Goal: Task Accomplishment & Management: Manage account settings

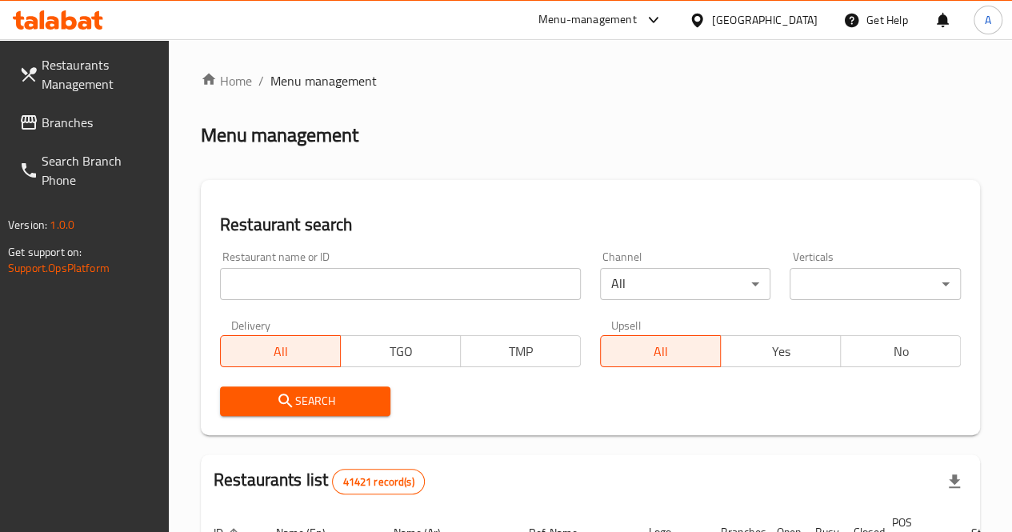
click at [78, 120] on span "Branches" at bounding box center [99, 122] width 114 height 19
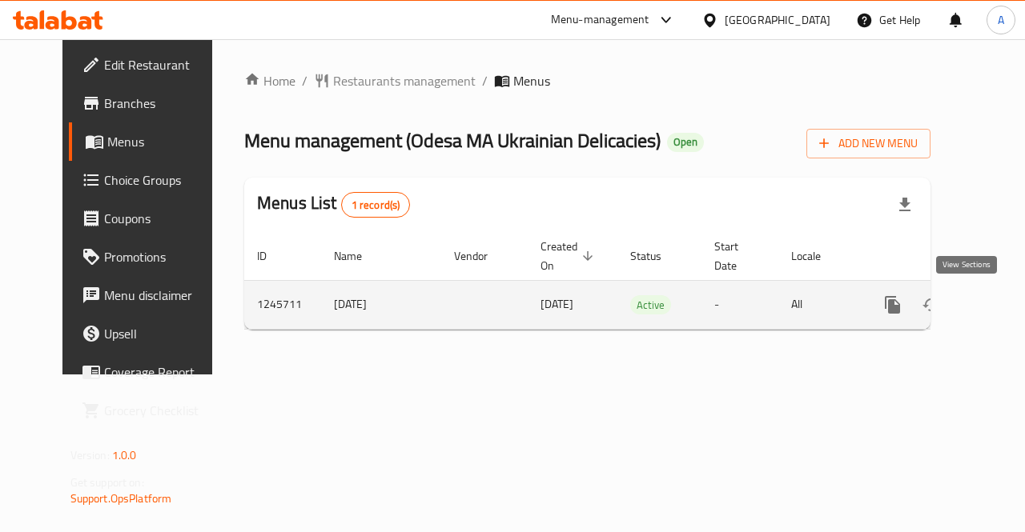
click at [1000, 307] on icon "enhanced table" at bounding box center [1007, 305] width 14 height 14
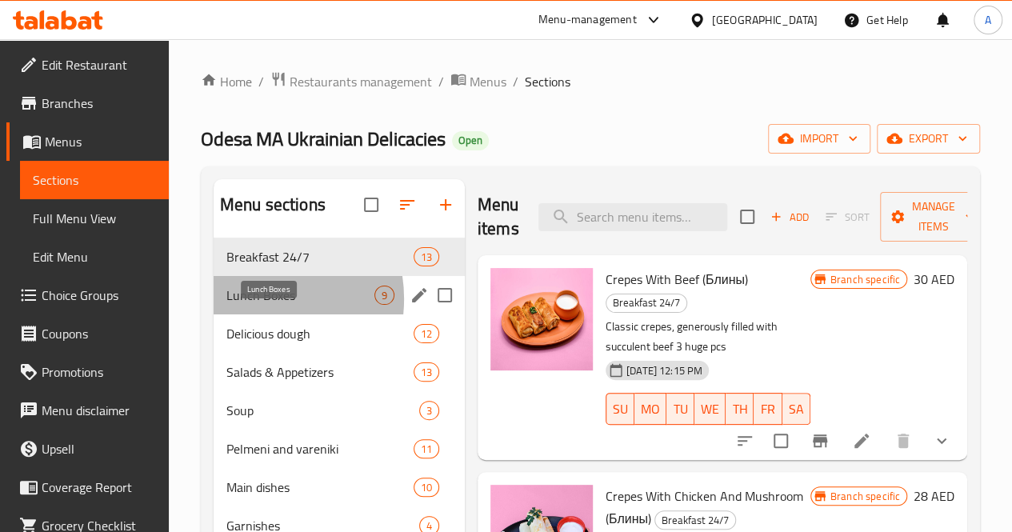
click at [253, 305] on span "Lunch Boxes" at bounding box center [301, 295] width 148 height 19
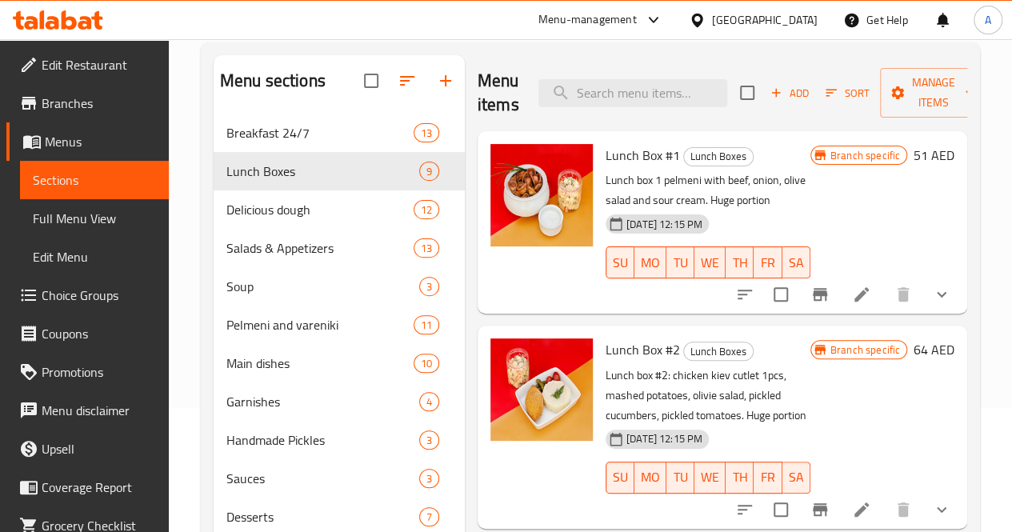
scroll to position [119, 0]
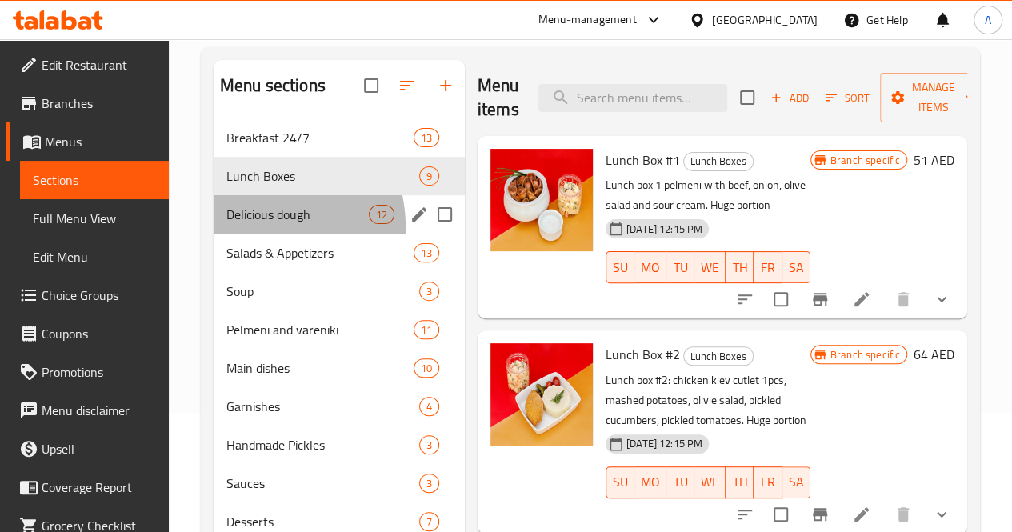
click at [250, 234] on div "Delicious dough 12" at bounding box center [339, 214] width 251 height 38
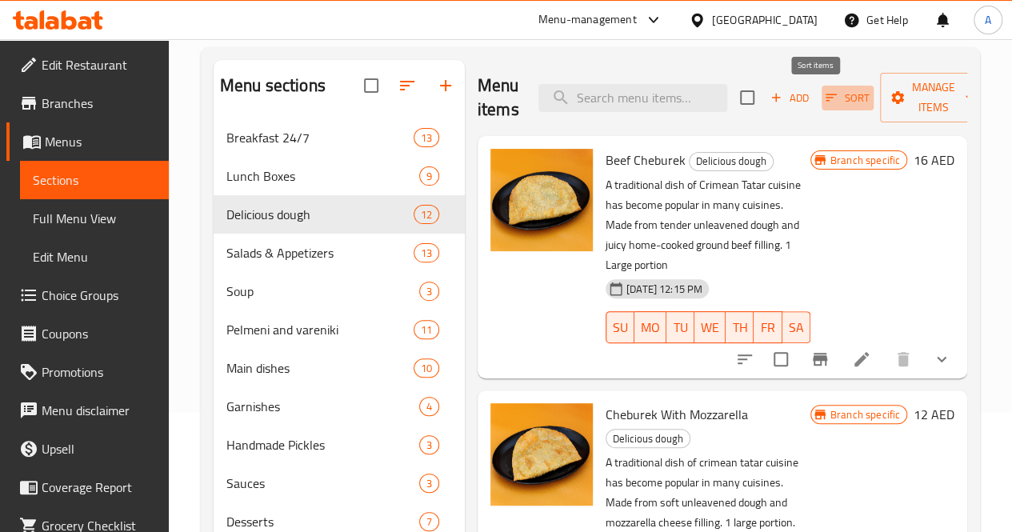
click at [824, 102] on icon "button" at bounding box center [831, 97] width 14 height 14
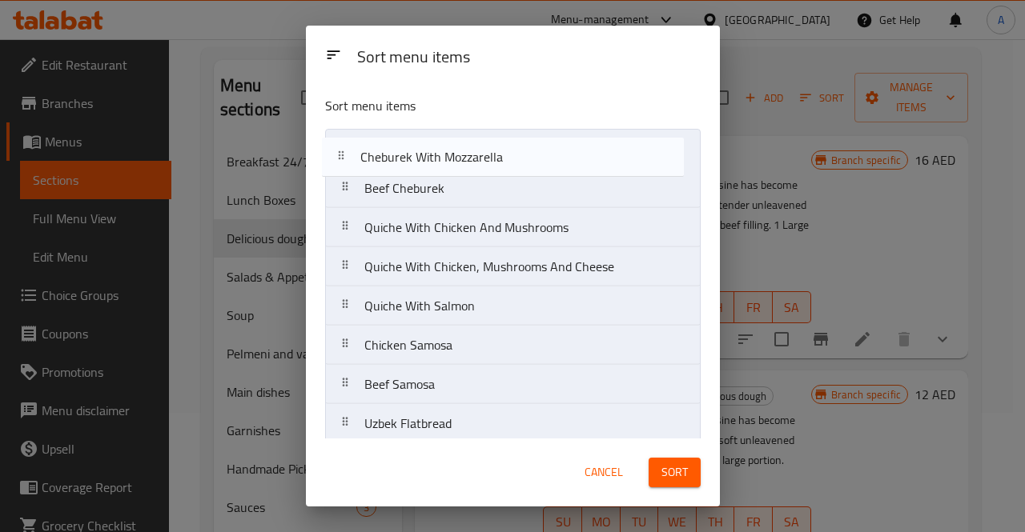
drag, startPoint x: 613, startPoint y: 189, endPoint x: 608, endPoint y: 148, distance: 41.1
click at [608, 148] on nav "Beef Cheburek Cheburek With Mozzarella Quiche With Chicken And Mushrooms Quiche…" at bounding box center [512, 365] width 375 height 472
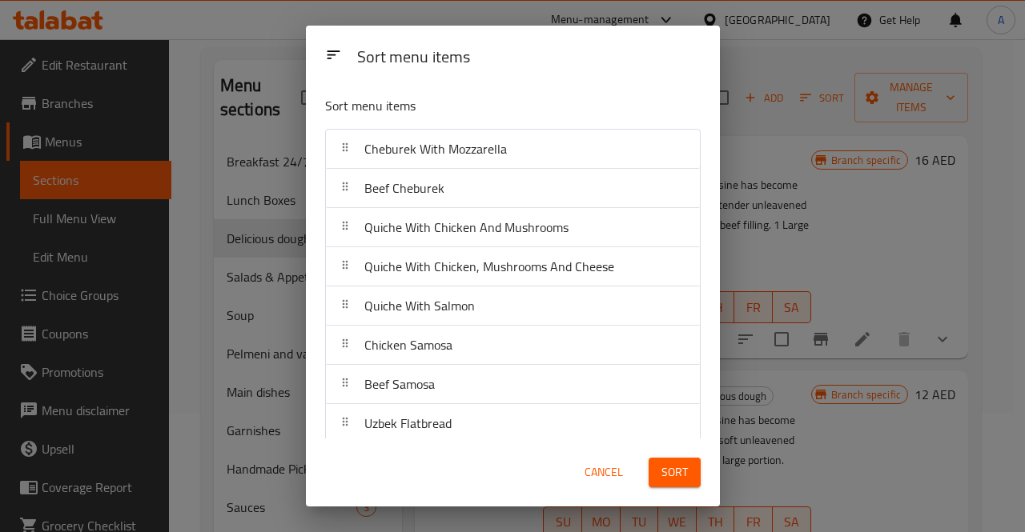
click at [682, 474] on span "Sort" at bounding box center [674, 473] width 26 height 20
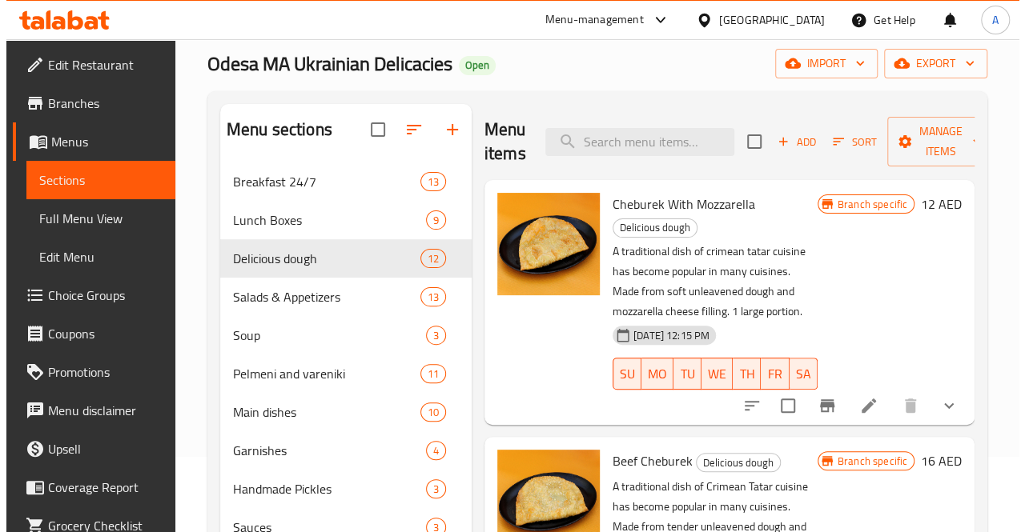
scroll to position [70, 0]
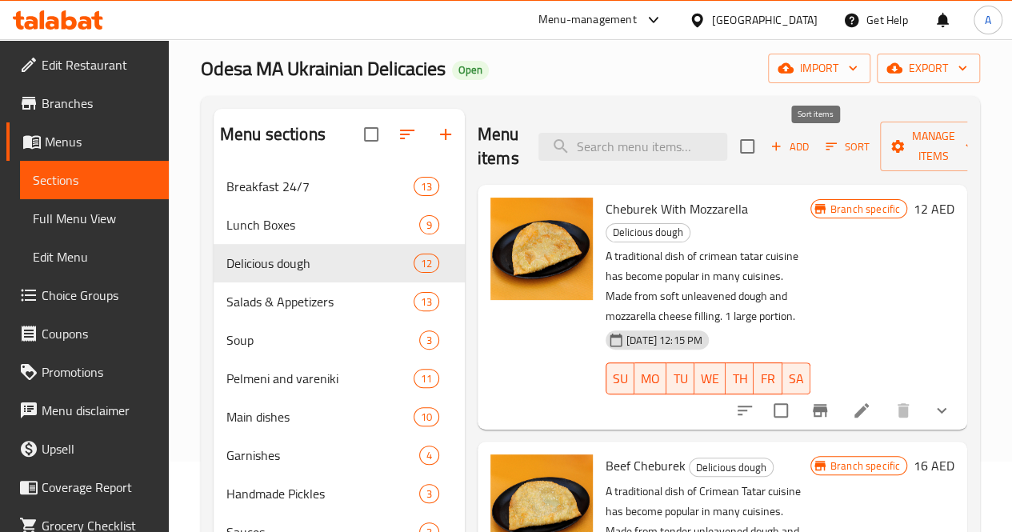
click at [824, 147] on icon "button" at bounding box center [831, 146] width 14 height 14
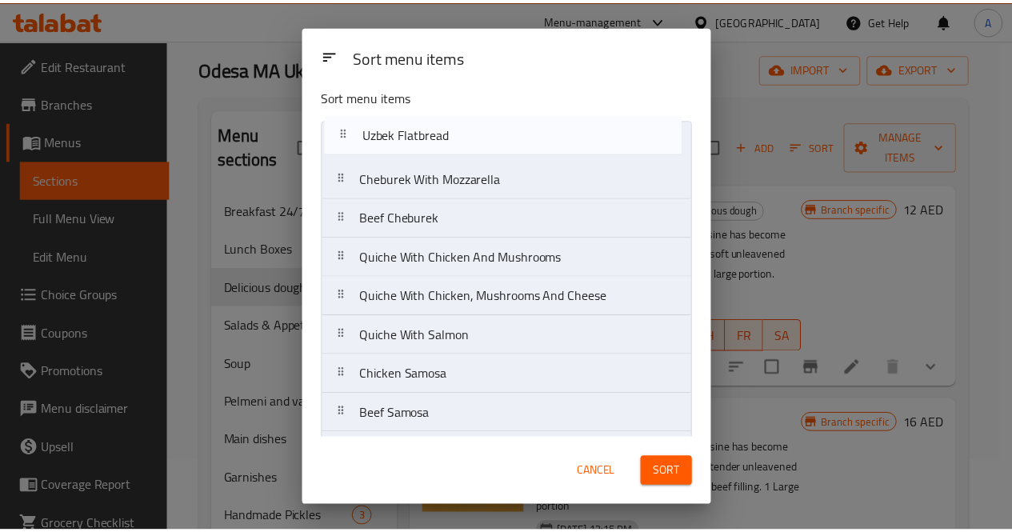
scroll to position [0, 0]
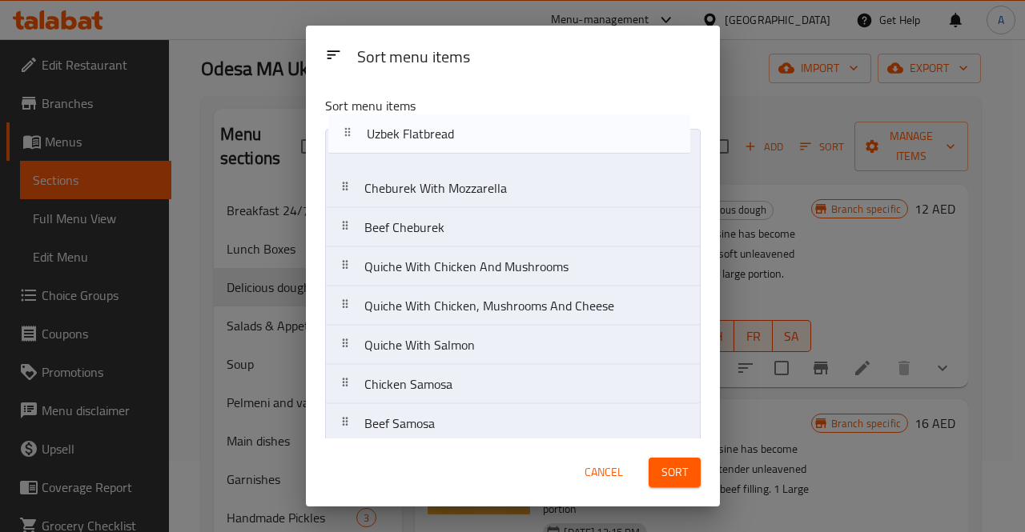
drag, startPoint x: 559, startPoint y: 395, endPoint x: 555, endPoint y: 118, distance: 276.2
click at [555, 118] on div "Sort menu items Cheburek With Mozzarella Beef Cheburek Quiche With Chicken And …" at bounding box center [513, 260] width 414 height 355
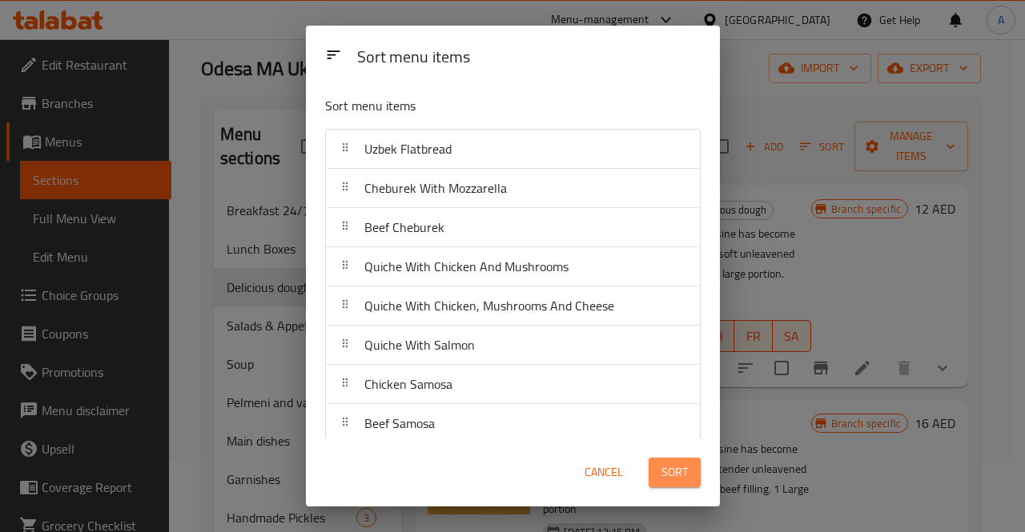
click at [684, 469] on span "Sort" at bounding box center [674, 473] width 26 height 20
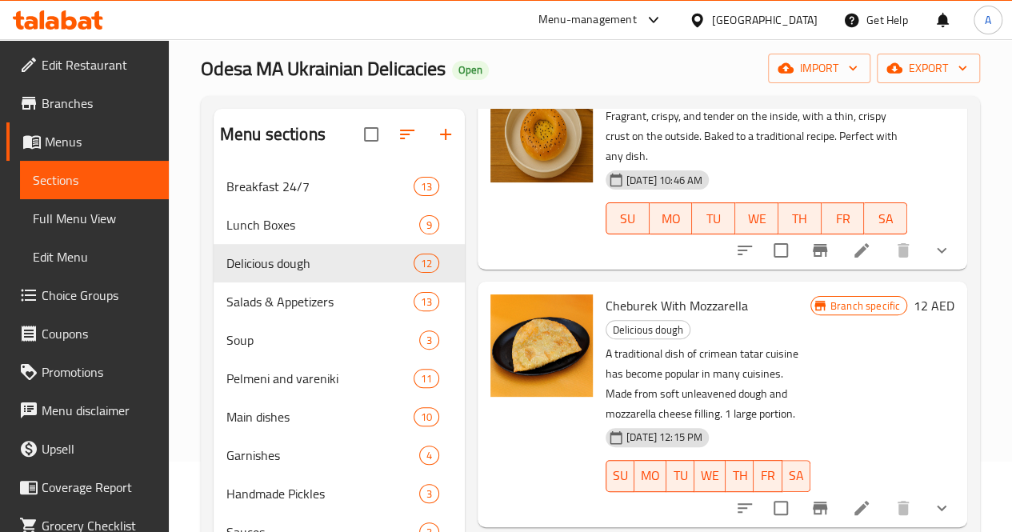
scroll to position [122, 0]
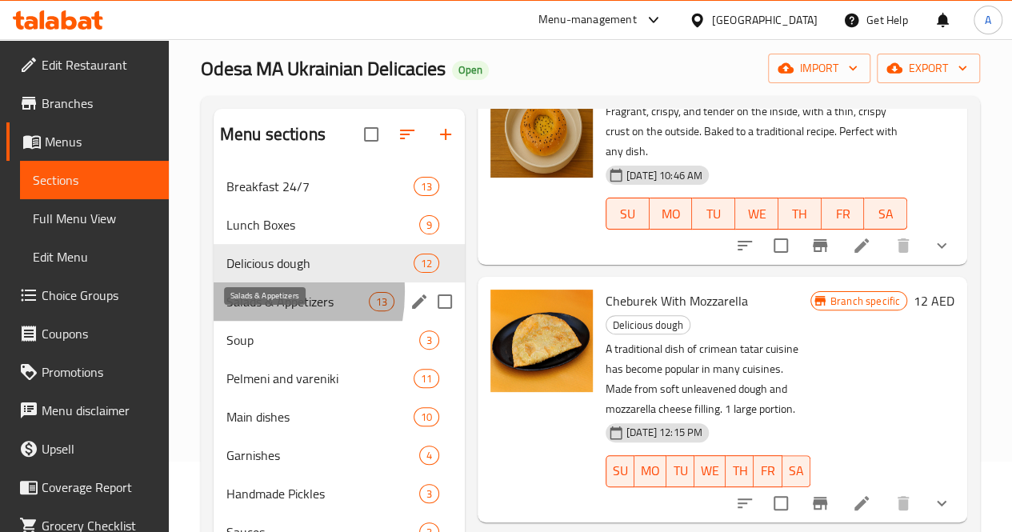
click at [232, 311] on span "Salads & Appetizers" at bounding box center [298, 301] width 142 height 19
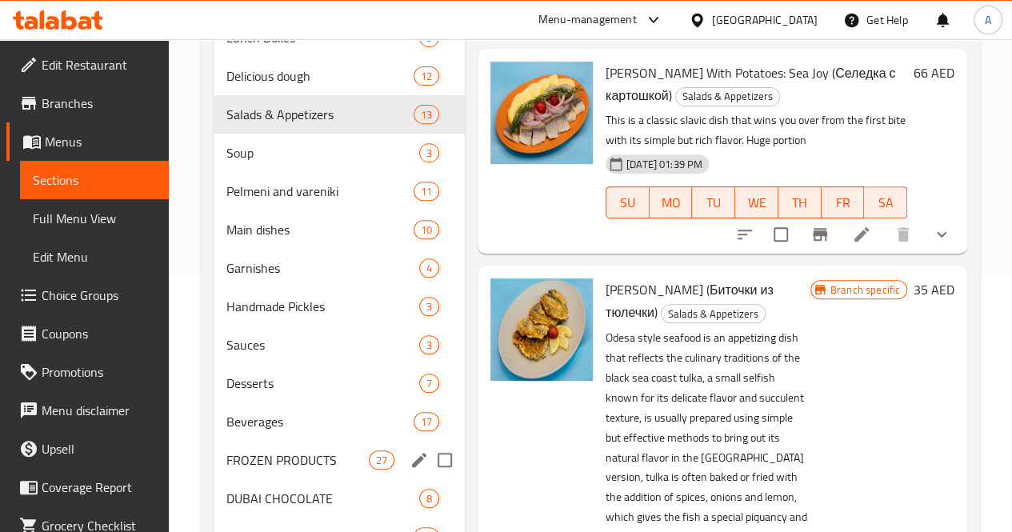
scroll to position [257, 0]
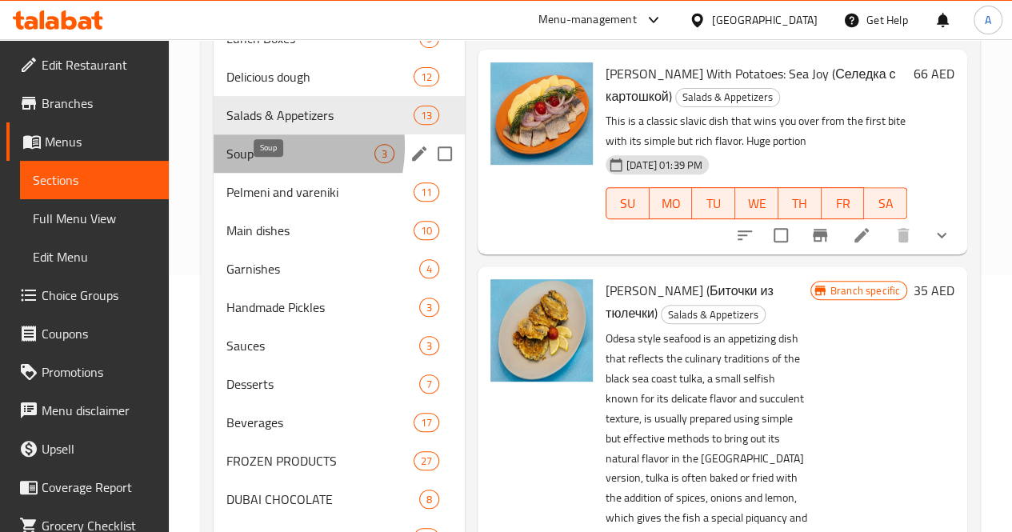
click at [254, 163] on span "Soup" at bounding box center [301, 153] width 148 height 19
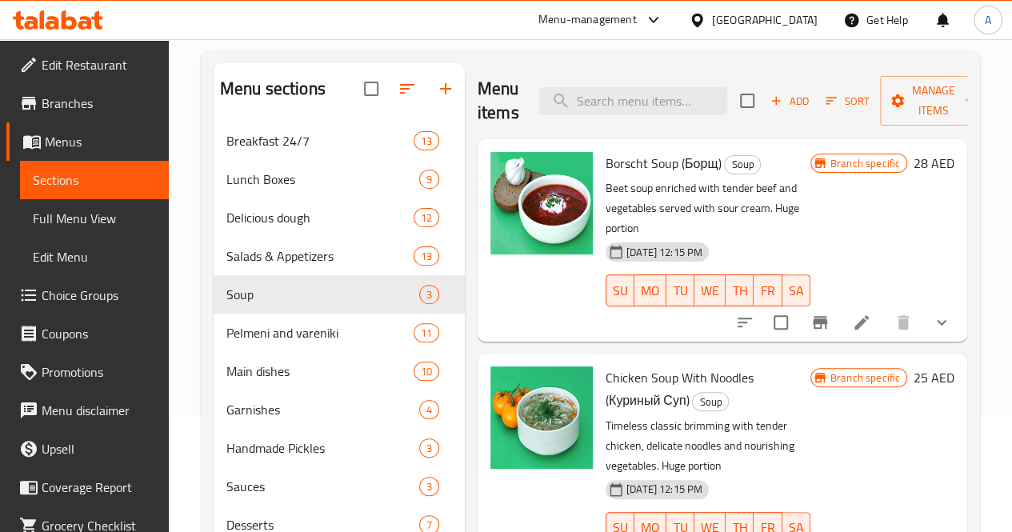
scroll to position [33, 0]
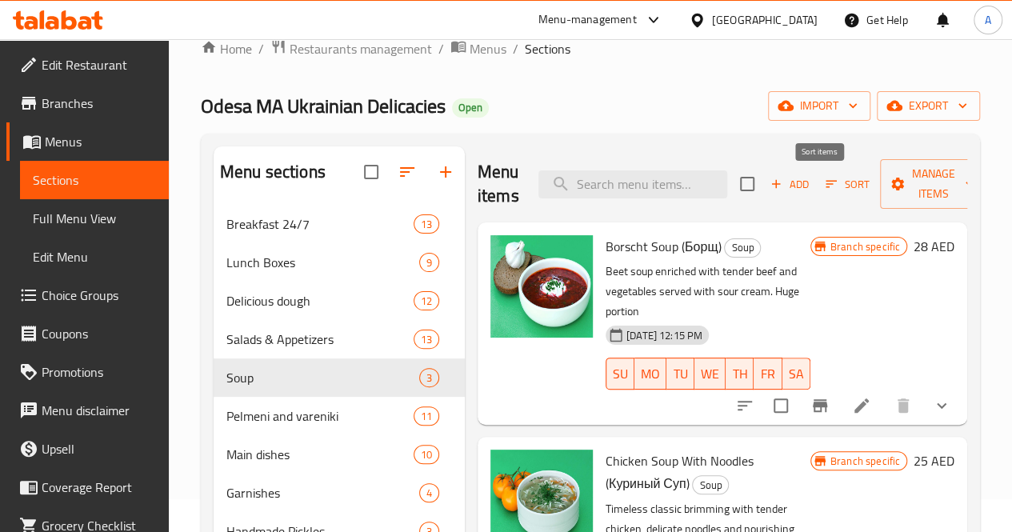
click at [816, 182] on span "Sort" at bounding box center [848, 184] width 65 height 25
click at [824, 182] on icon "button" at bounding box center [831, 184] width 14 height 14
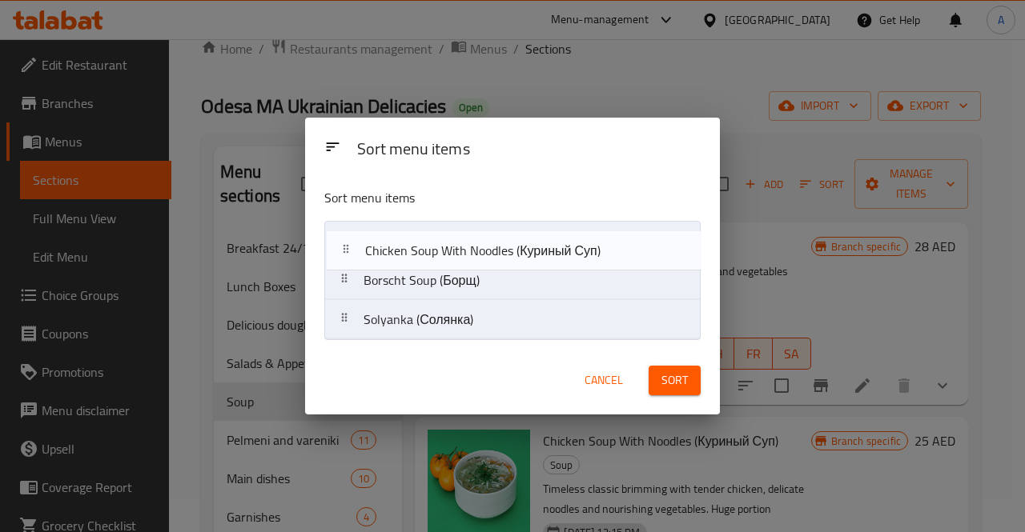
drag, startPoint x: 545, startPoint y: 292, endPoint x: 546, endPoint y: 247, distance: 44.8
click at [546, 247] on nav "Borscht Soup (Борщ) Chicken Soup With Noodles (Куриный Суп) Solyanka (Солянка)" at bounding box center [512, 280] width 376 height 119
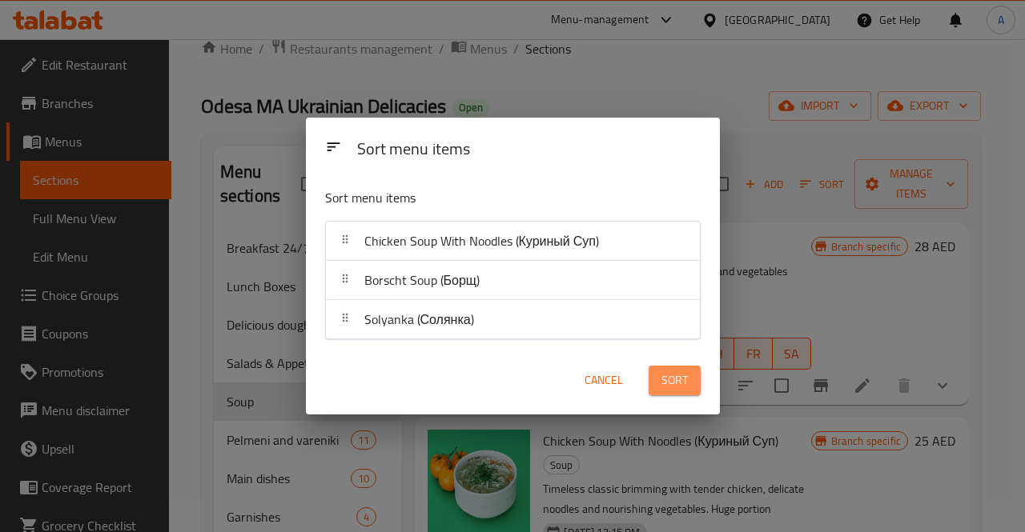
click at [665, 383] on span "Sort" at bounding box center [674, 381] width 26 height 20
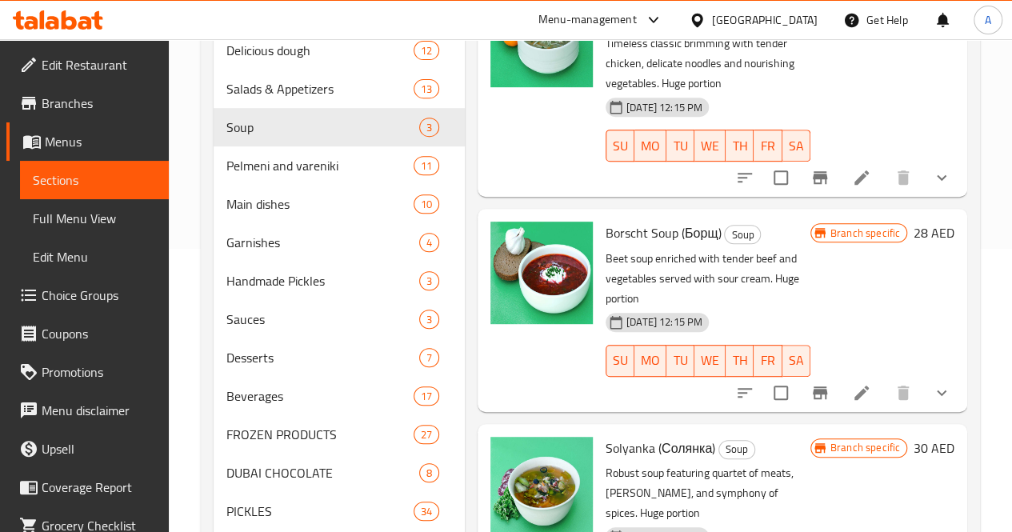
scroll to position [284, 0]
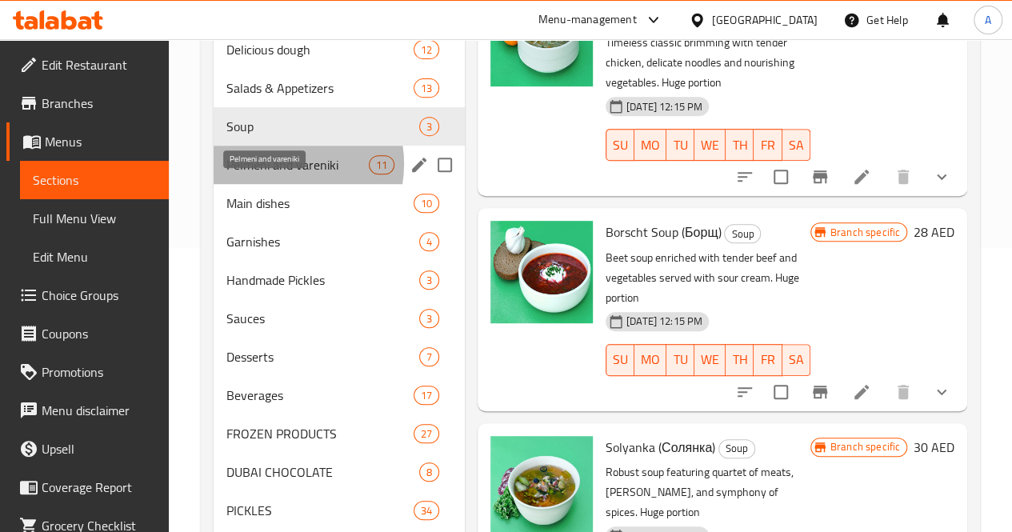
click at [275, 174] on span "Pelmeni and vareniki" at bounding box center [298, 164] width 142 height 19
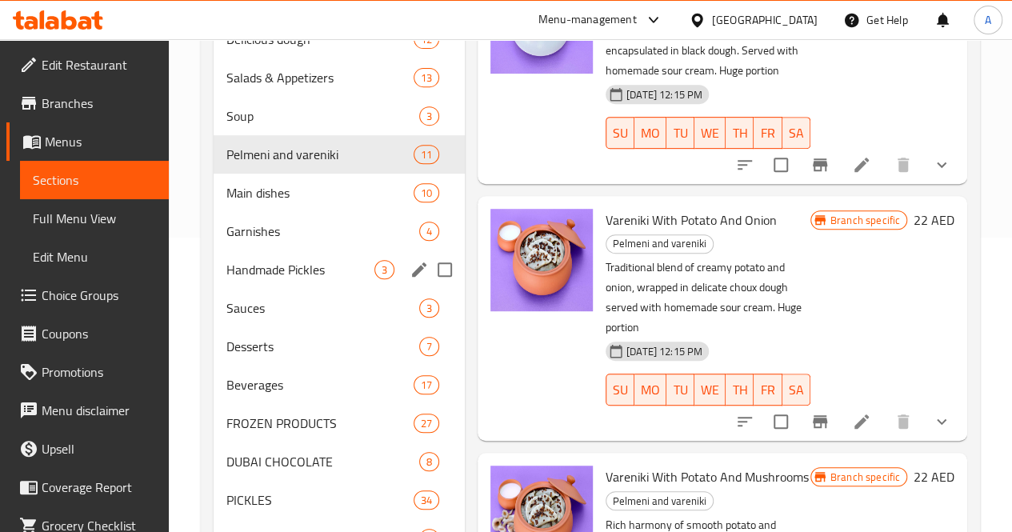
scroll to position [510, 0]
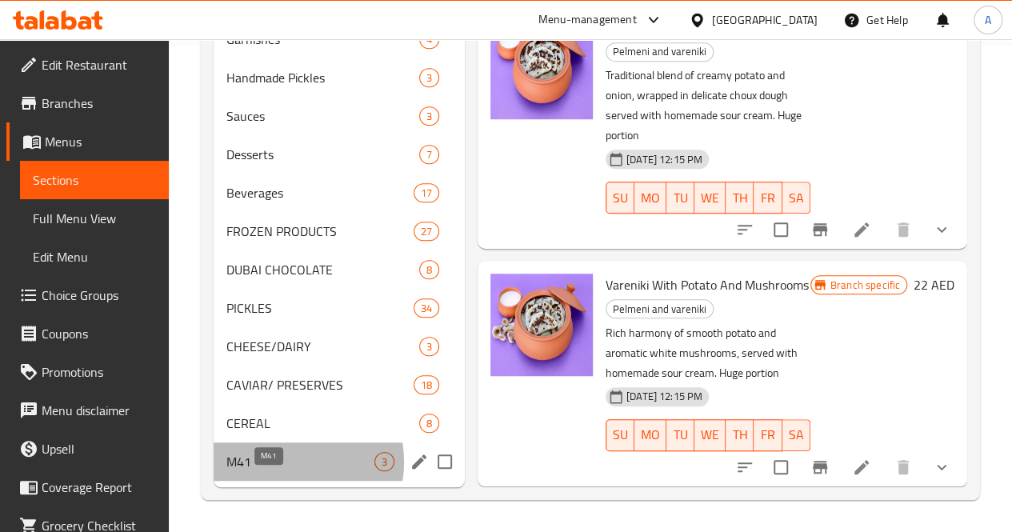
click at [283, 463] on span "M41" at bounding box center [301, 461] width 148 height 19
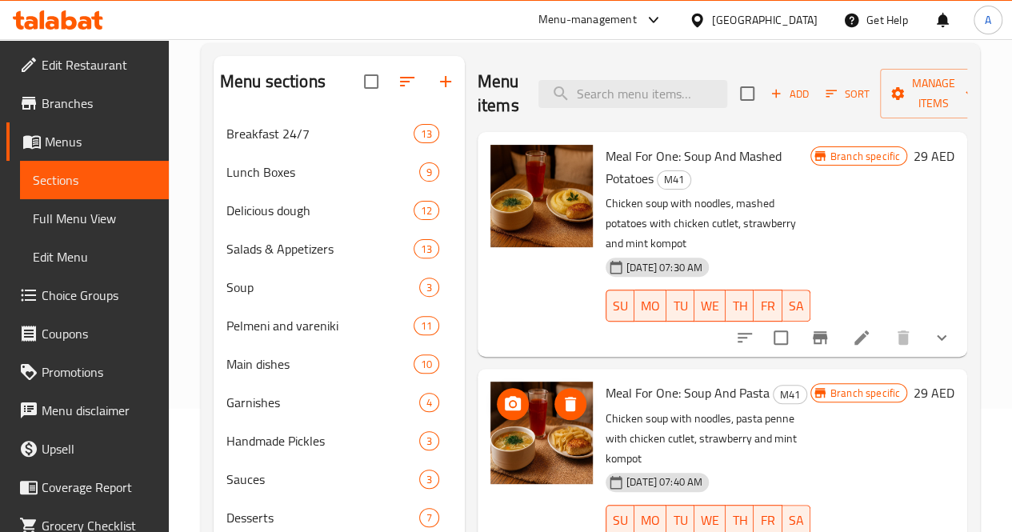
scroll to position [510, 0]
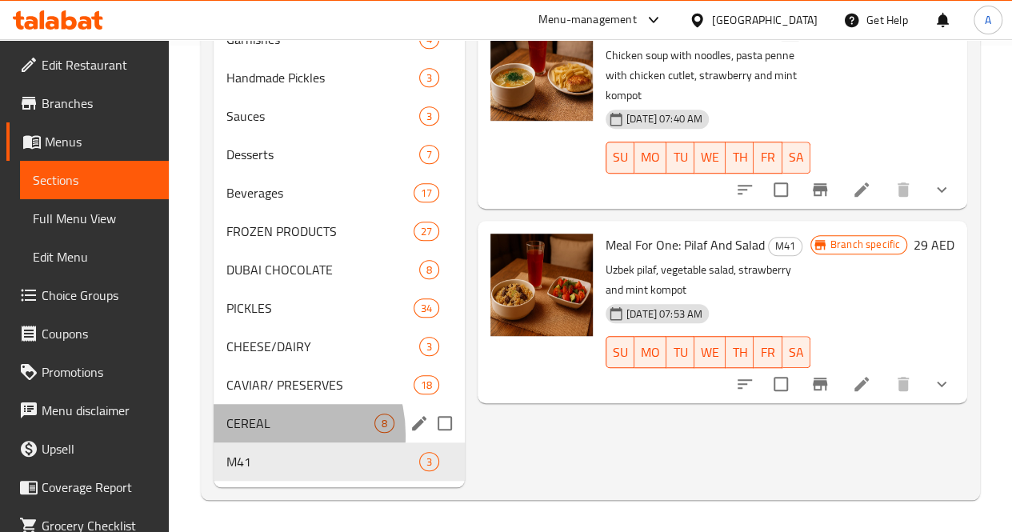
click at [261, 436] on div "CEREAL 8" at bounding box center [339, 423] width 251 height 38
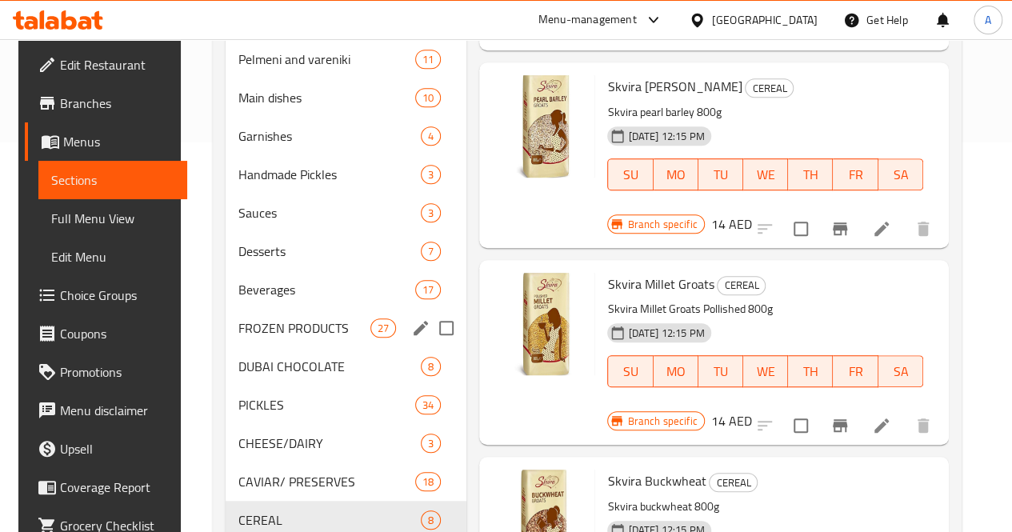
scroll to position [510, 0]
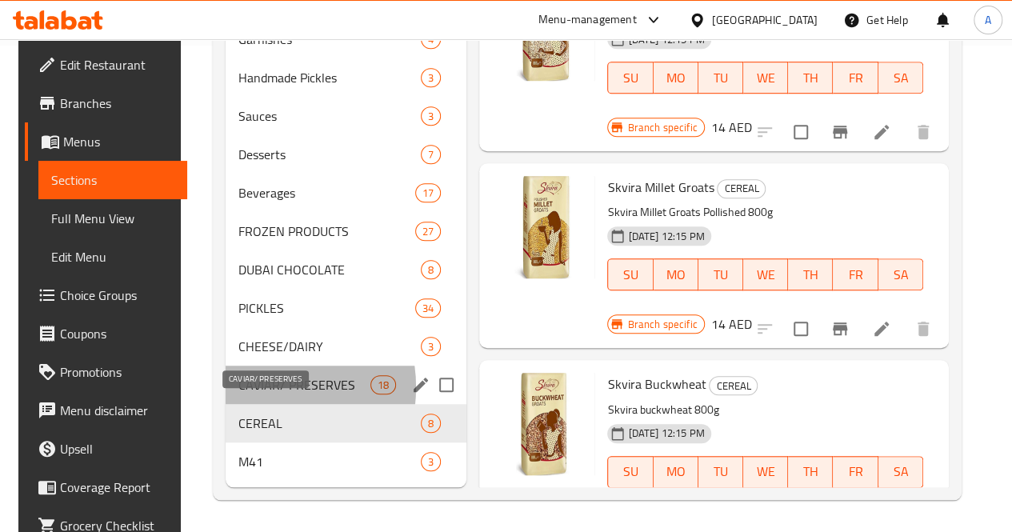
click at [245, 388] on span "CAVIAR/ PRESERVES" at bounding box center [305, 384] width 132 height 19
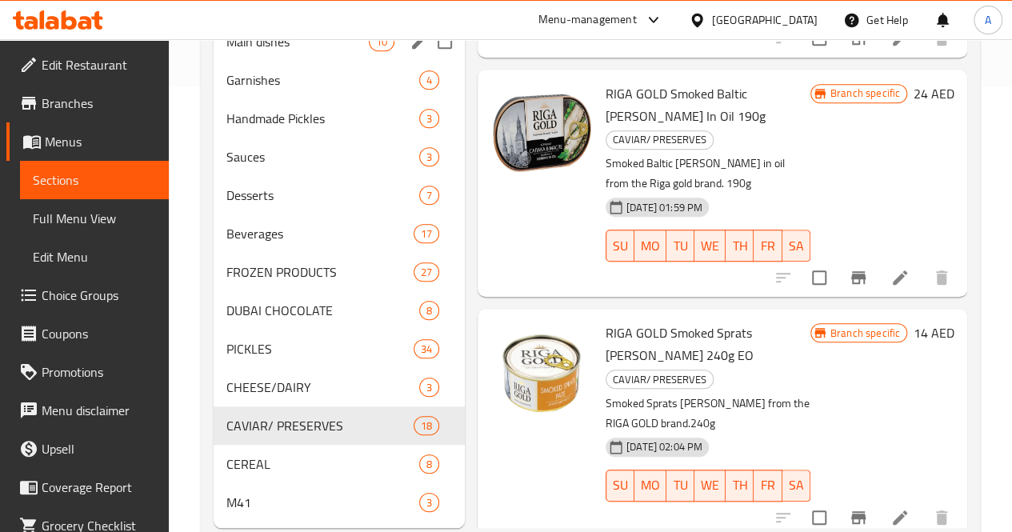
scroll to position [447, 0]
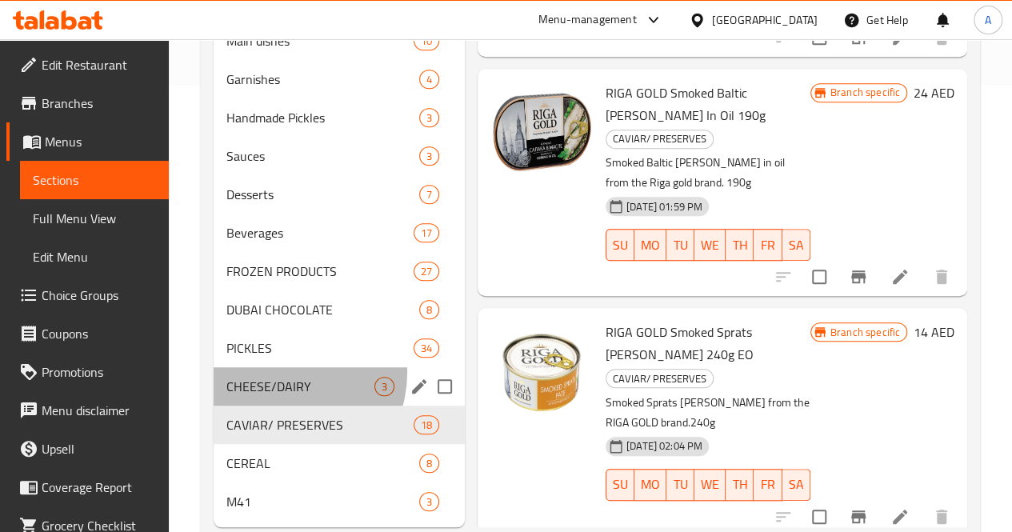
click at [279, 395] on div "CHEESE/DAIRY 3" at bounding box center [339, 386] width 251 height 38
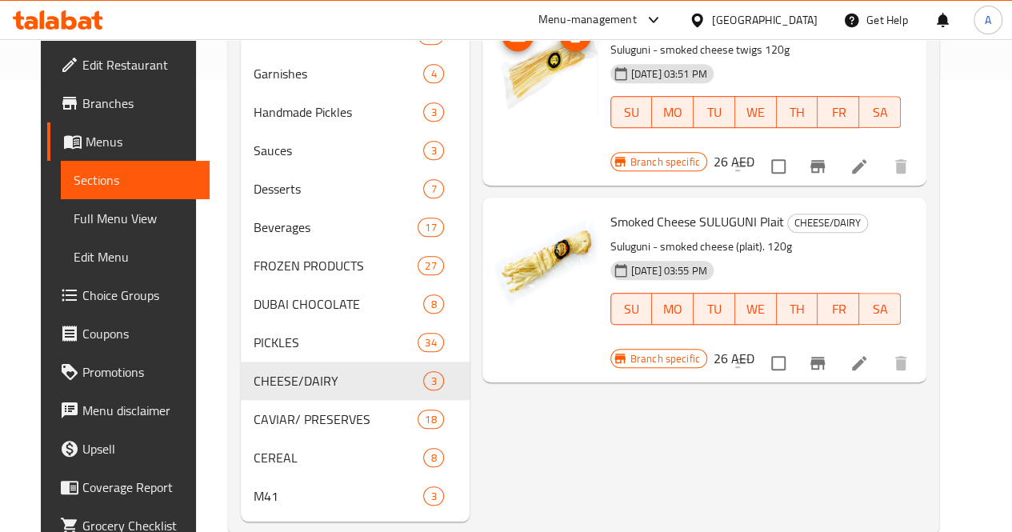
scroll to position [455, 0]
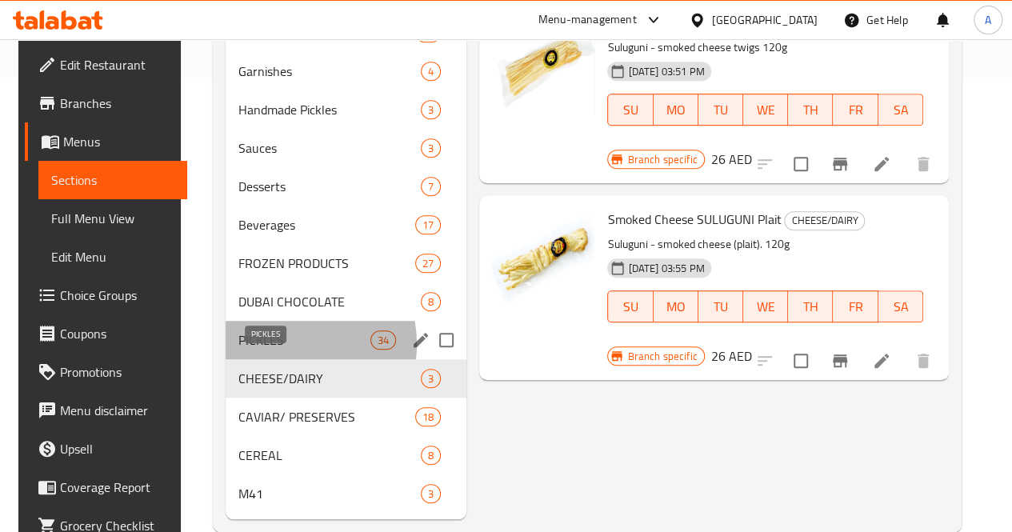
click at [274, 350] on span "PICKLES" at bounding box center [305, 340] width 132 height 19
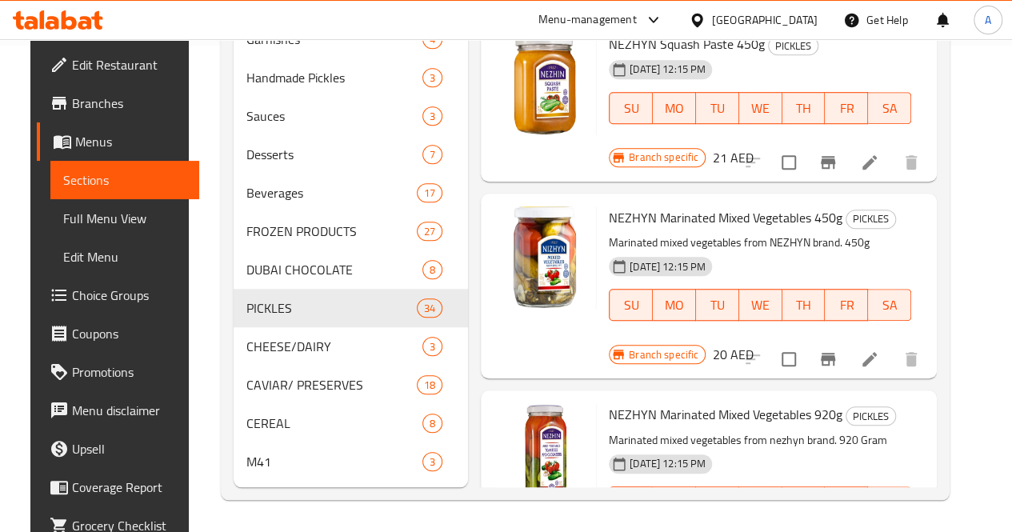
scroll to position [5415, 0]
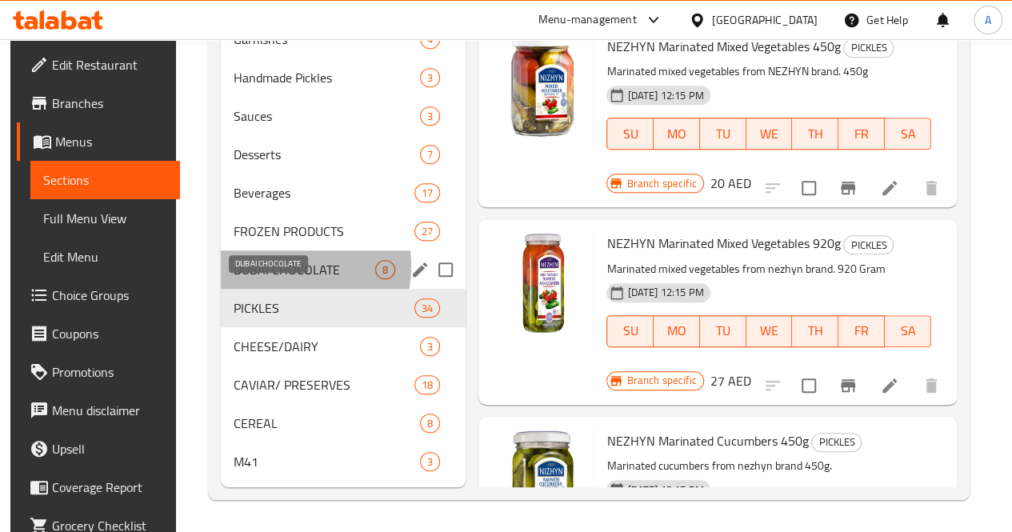
click at [271, 267] on span "DUBAI CHOCOLATE" at bounding box center [305, 269] width 142 height 19
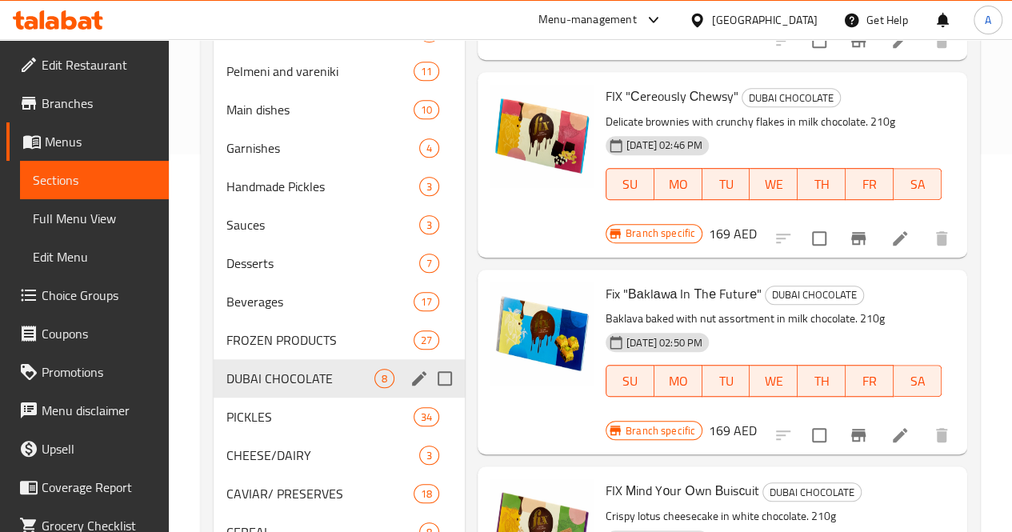
scroll to position [380, 0]
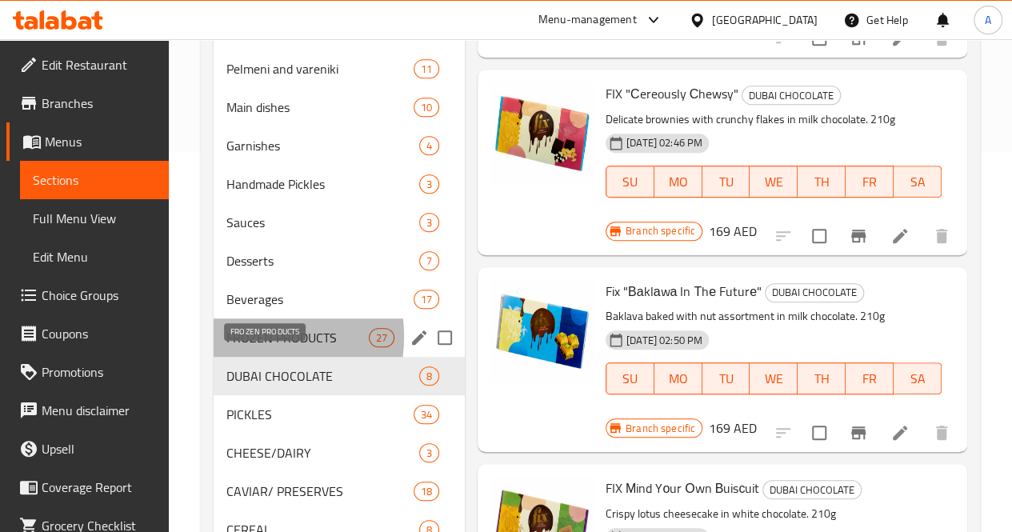
click at [237, 347] on span "FROZEN PRODUCTS" at bounding box center [298, 337] width 142 height 19
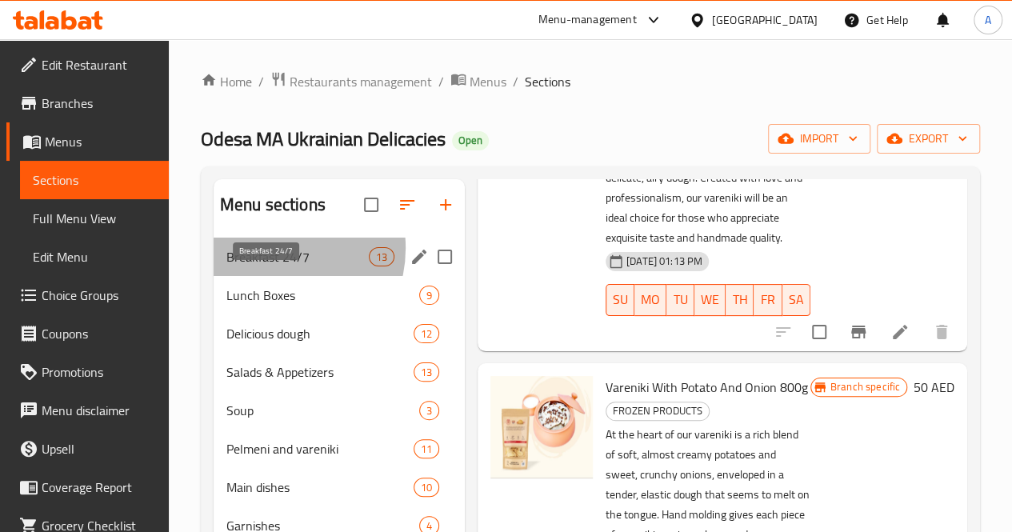
click at [272, 267] on span "Breakfast 24/7" at bounding box center [298, 256] width 142 height 19
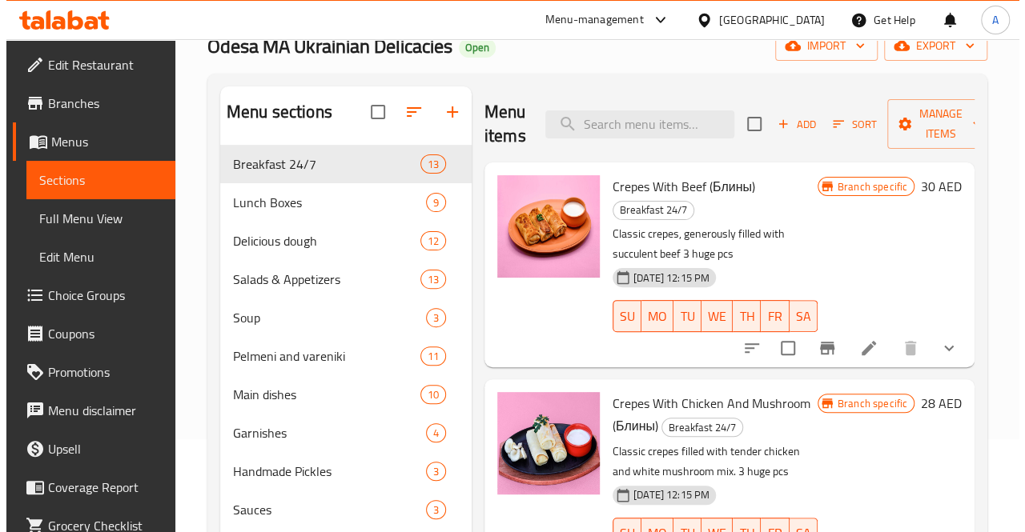
scroll to position [87, 0]
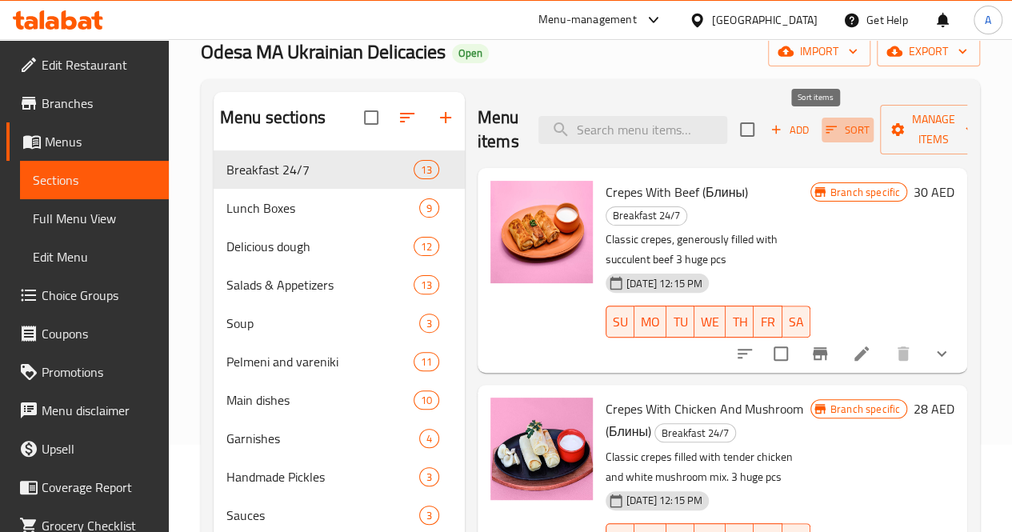
click at [822, 139] on button "Sort" at bounding box center [848, 130] width 52 height 25
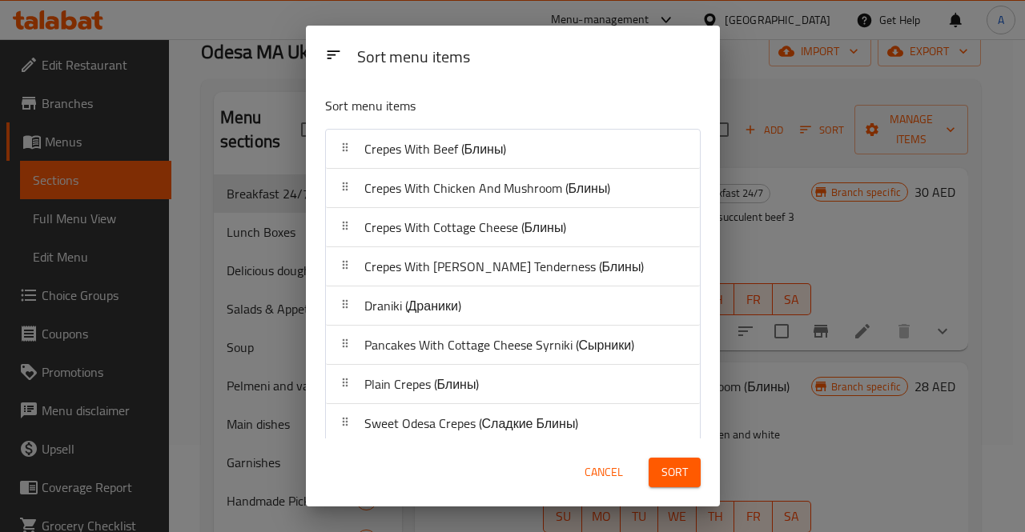
drag, startPoint x: 560, startPoint y: 387, endPoint x: 551, endPoint y: 307, distance: 80.6
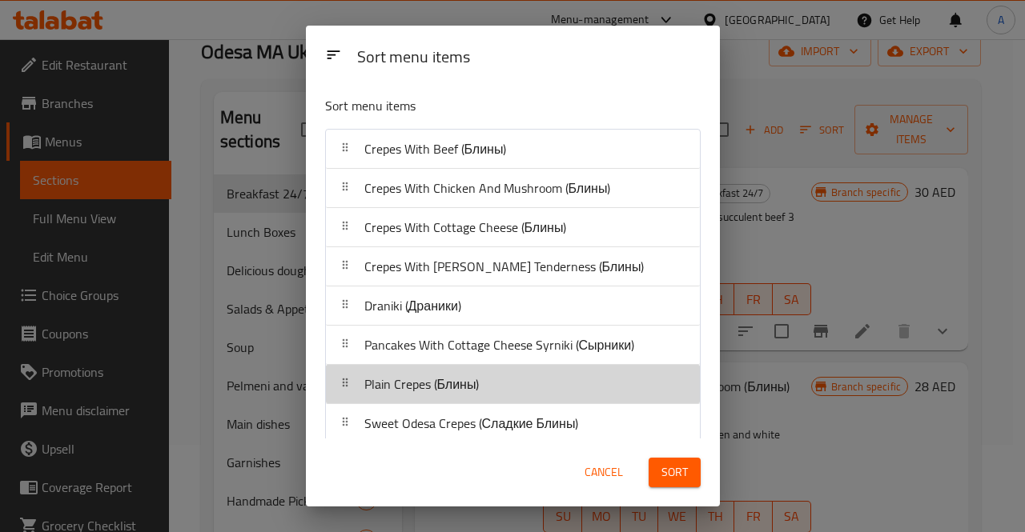
drag, startPoint x: 551, startPoint y: 307, endPoint x: 527, endPoint y: 395, distance: 91.3
click at [527, 395] on div "Plain Crepes (Блины)" at bounding box center [512, 384] width 361 height 38
drag, startPoint x: 527, startPoint y: 395, endPoint x: 522, endPoint y: 375, distance: 19.8
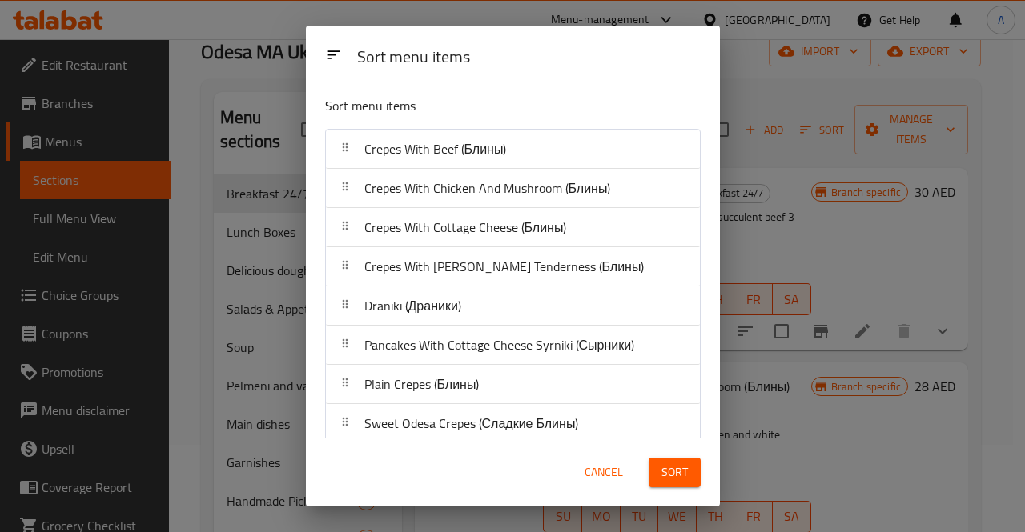
drag, startPoint x: 522, startPoint y: 375, endPoint x: 346, endPoint y: 379, distance: 176.1
click at [346, 379] on icon at bounding box center [345, 382] width 13 height 13
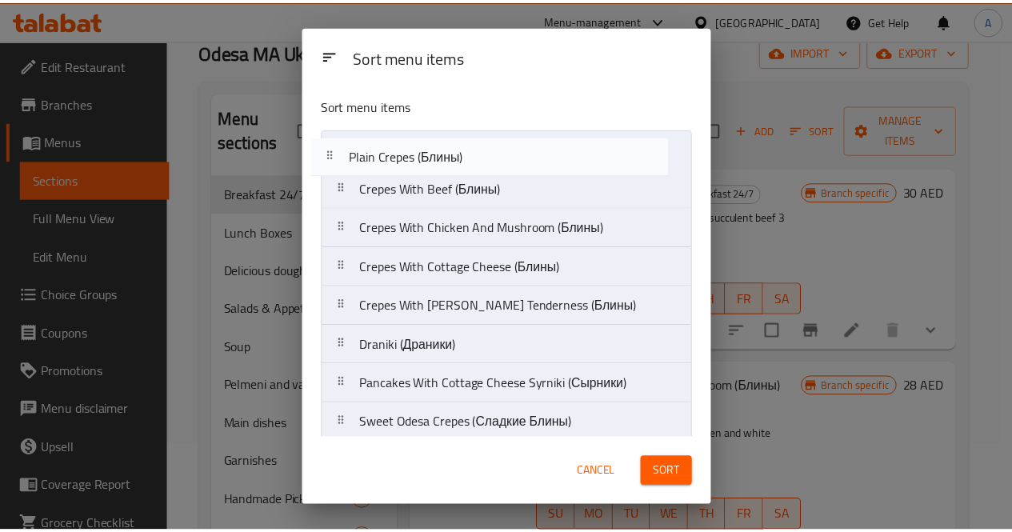
scroll to position [0, 0]
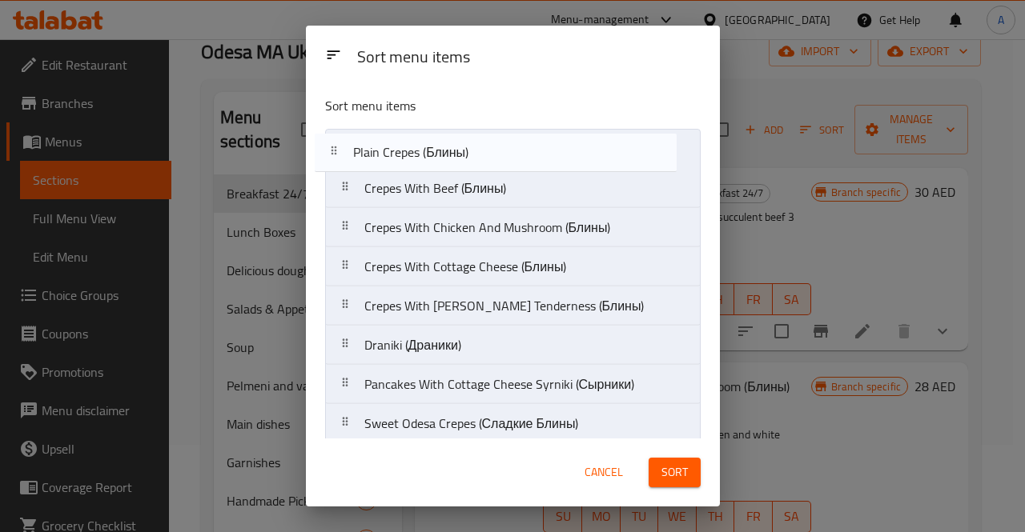
drag, startPoint x: 346, startPoint y: 379, endPoint x: 335, endPoint y: 143, distance: 235.5
click at [335, 143] on nav "Crepes With Beef (Блины) Crepes With Chicken And Mushroom (Блины) Crepes With C…" at bounding box center [512, 384] width 375 height 511
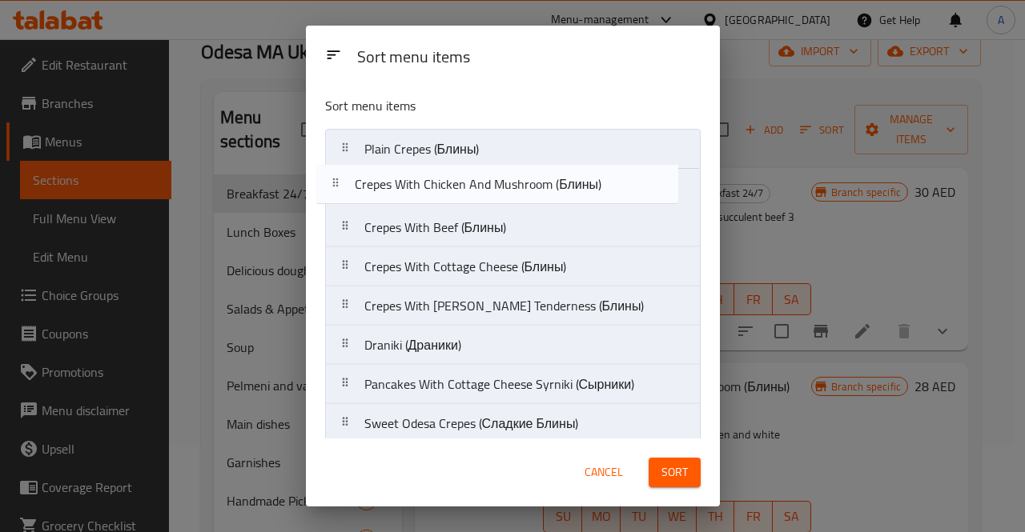
drag, startPoint x: 393, startPoint y: 241, endPoint x: 384, endPoint y: 194, distance: 47.3
click at [384, 194] on nav "Plain Crepes (Блины) Crepes With Beef (Блины) Crepes With Chicken And Mushroom …" at bounding box center [512, 384] width 375 height 511
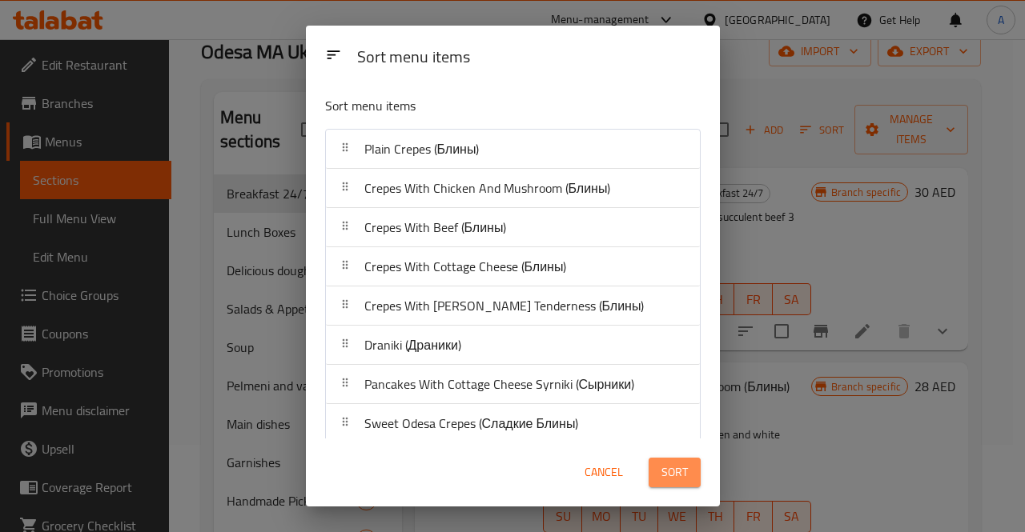
click at [676, 471] on span "Sort" at bounding box center [674, 473] width 26 height 20
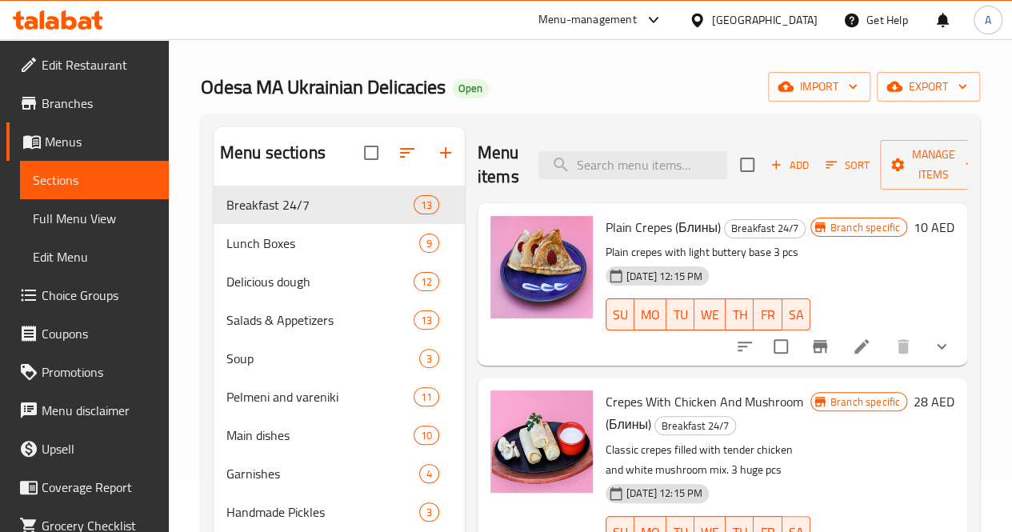
scroll to position [51, 0]
click at [826, 170] on span "Sort" at bounding box center [848, 166] width 44 height 18
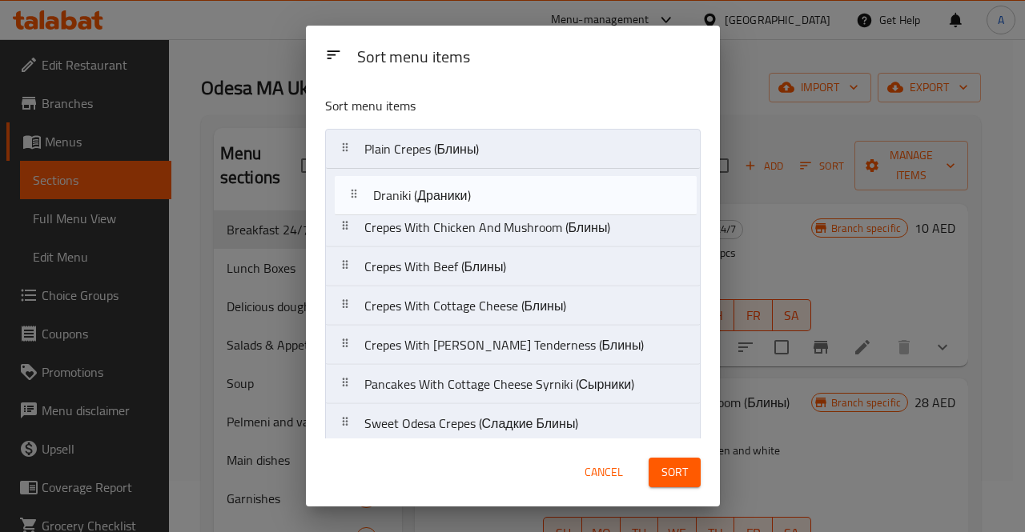
drag, startPoint x: 521, startPoint y: 351, endPoint x: 526, endPoint y: 198, distance: 153.8
click at [526, 198] on nav "Plain Crepes (Блины) Crepes With Chicken And Mushroom (Блины) Crepes With Beef …" at bounding box center [512, 384] width 375 height 511
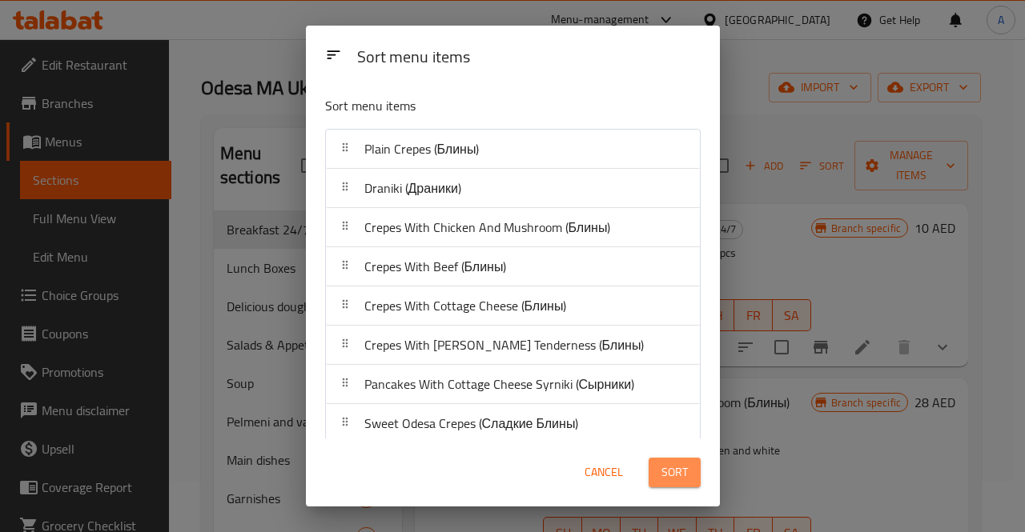
click at [669, 475] on span "Sort" at bounding box center [674, 473] width 26 height 20
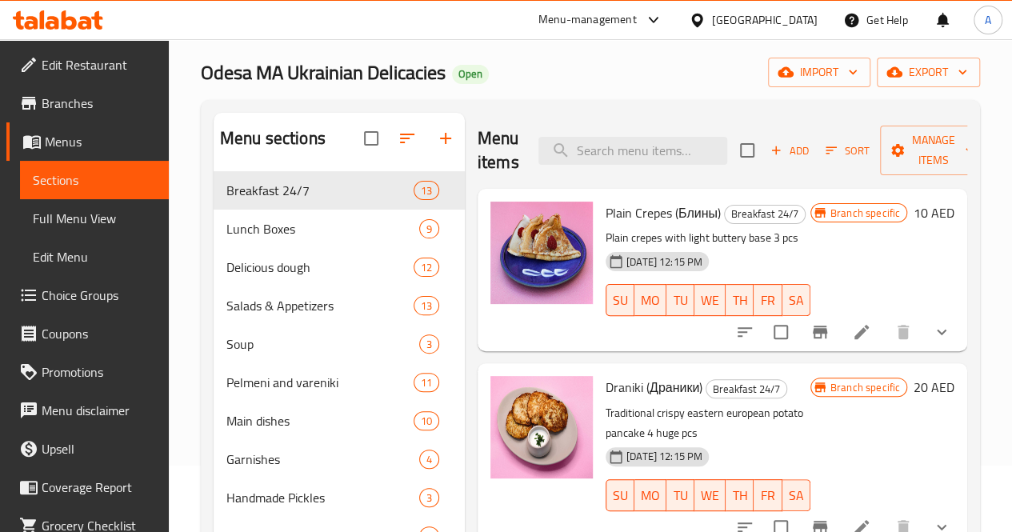
scroll to position [64, 0]
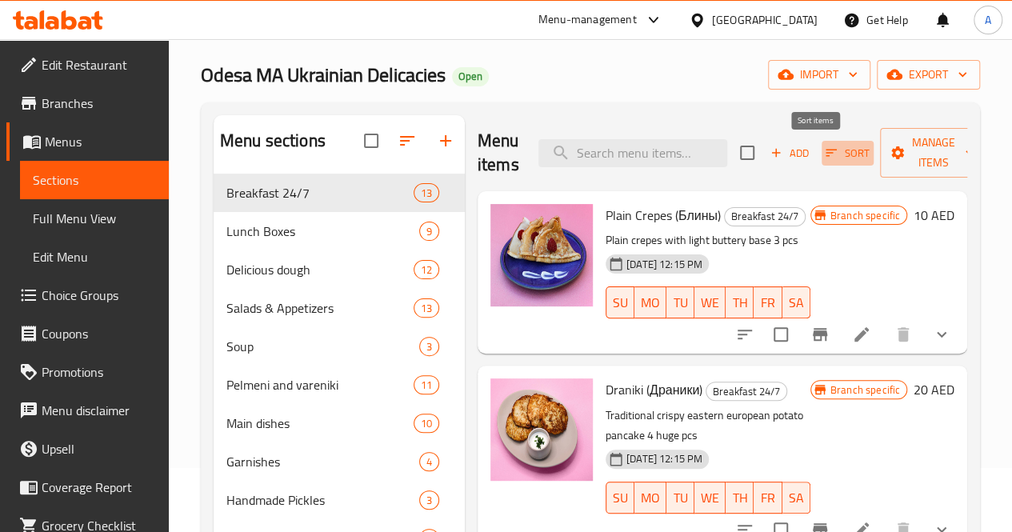
click at [824, 158] on icon "button" at bounding box center [831, 153] width 14 height 14
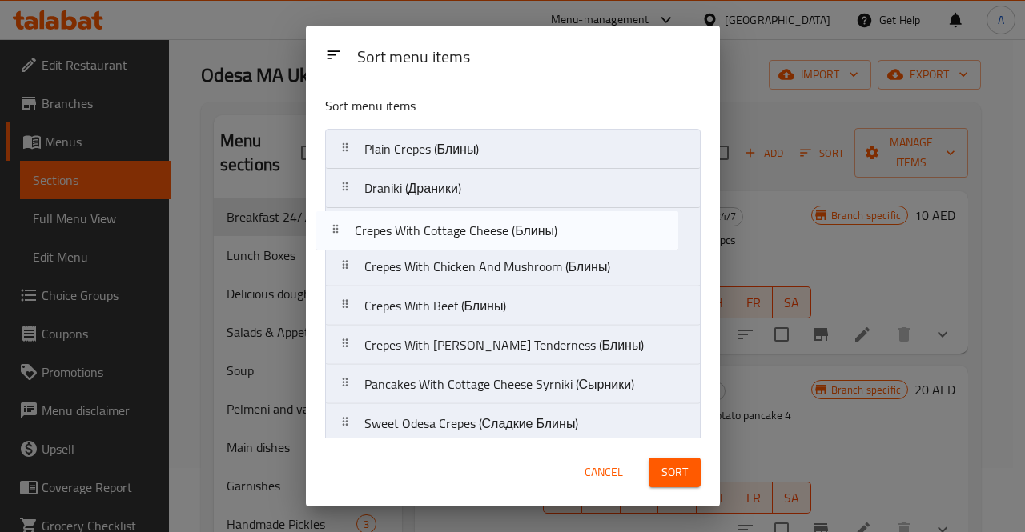
drag, startPoint x: 496, startPoint y: 311, endPoint x: 487, endPoint y: 232, distance: 79.7
click at [487, 232] on nav "Plain Crepes (Блины) Draniki (Драники) Crepes With Chicken And Mushroom (Блины)…" at bounding box center [512, 384] width 375 height 511
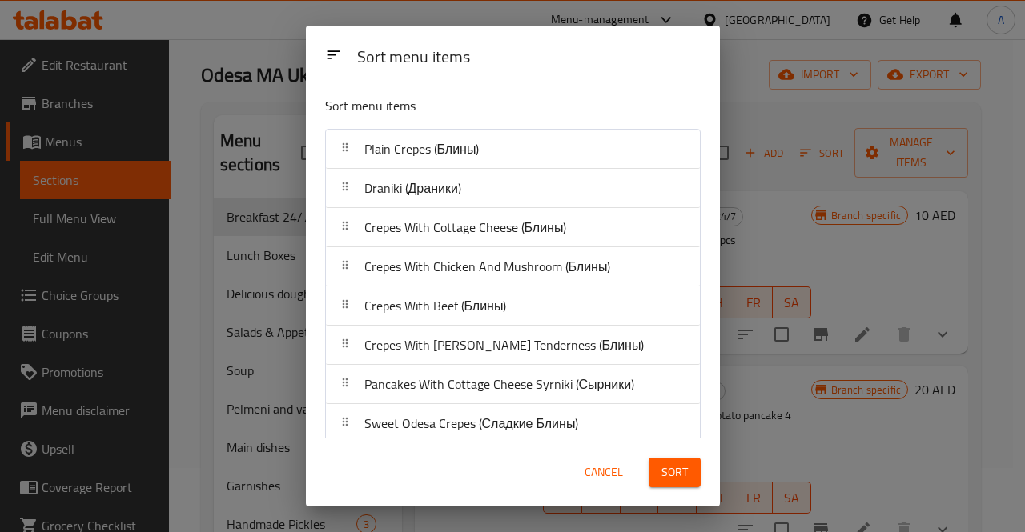
click at [680, 478] on span "Sort" at bounding box center [674, 473] width 26 height 20
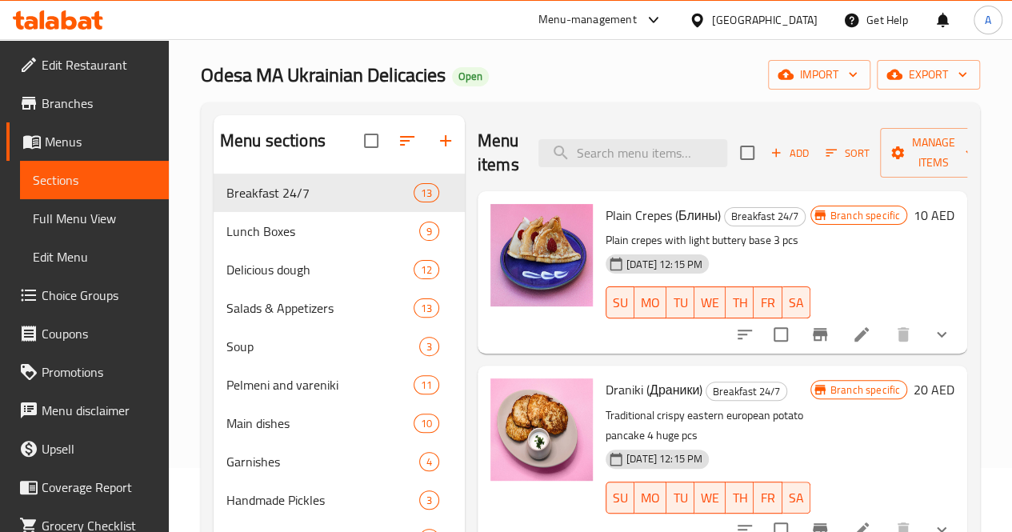
scroll to position [0, 0]
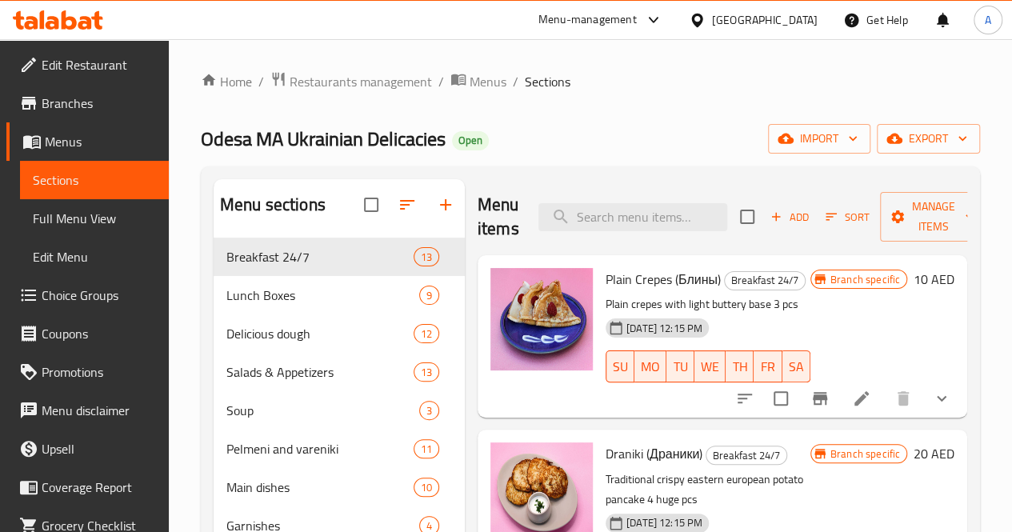
click at [631, 24] on div "Menu-management" at bounding box center [588, 19] width 98 height 19
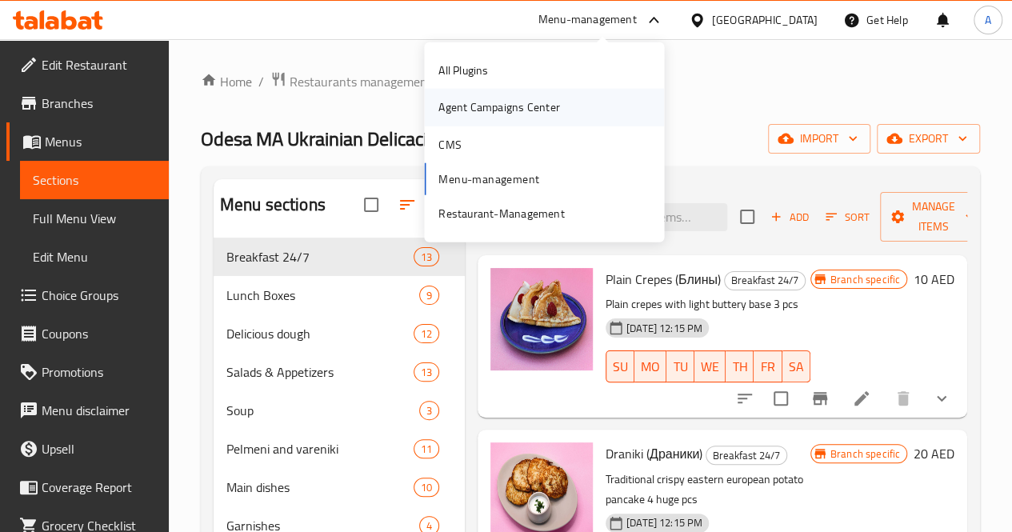
click at [525, 103] on div "Agent Campaigns Center" at bounding box center [499, 107] width 121 height 18
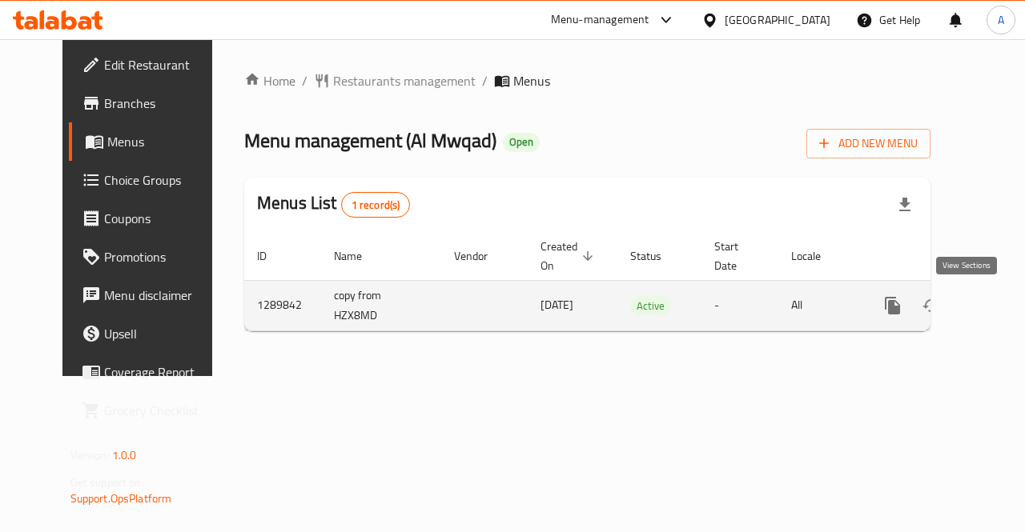
click at [1000, 305] on icon "enhanced table" at bounding box center [1007, 306] width 14 height 14
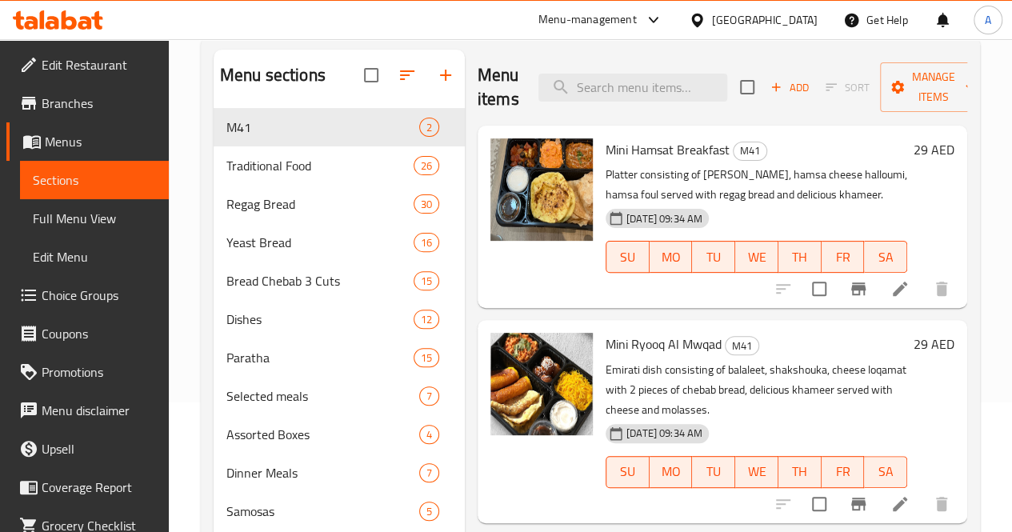
scroll to position [194, 0]
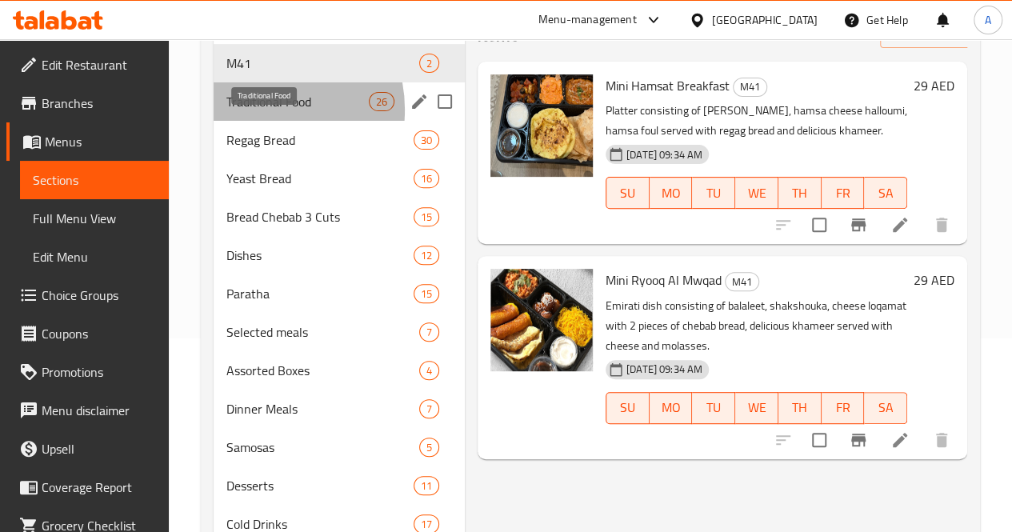
click at [256, 111] on span "Traditional Food" at bounding box center [298, 101] width 142 height 19
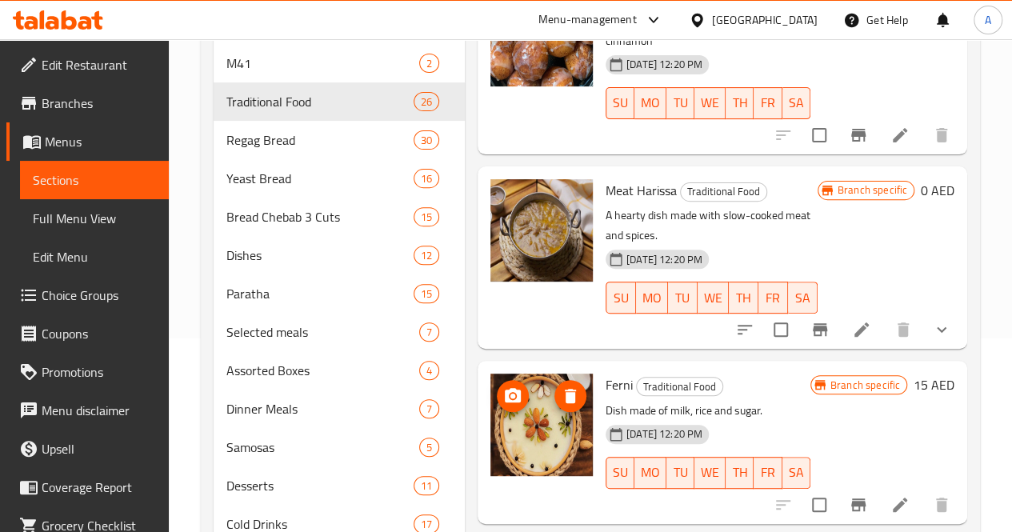
scroll to position [696, 0]
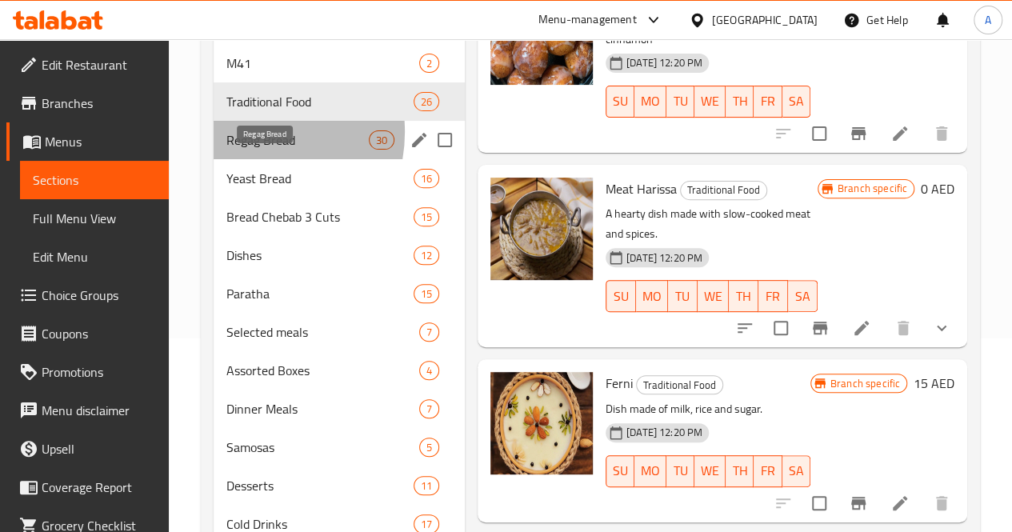
click at [247, 150] on span "Regag Bread" at bounding box center [298, 139] width 142 height 19
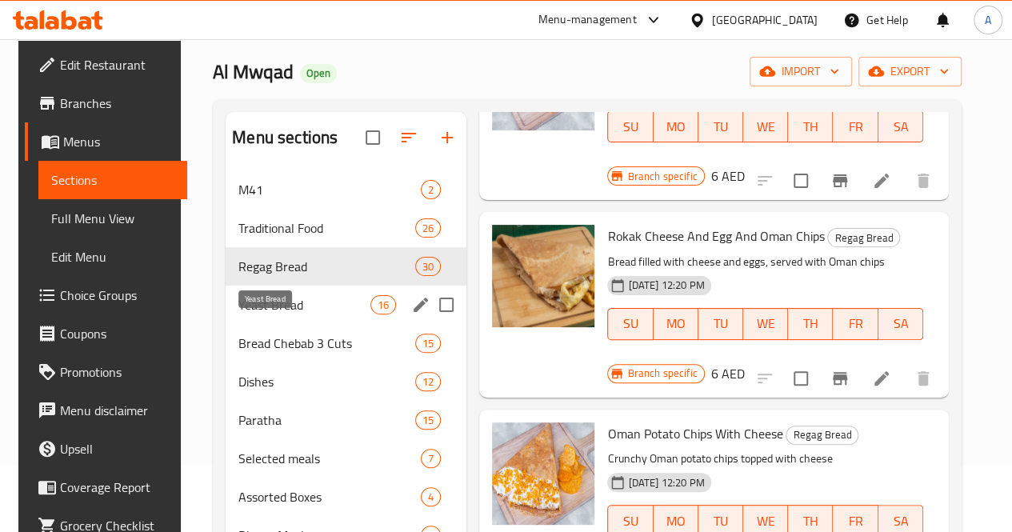
scroll to position [66, 0]
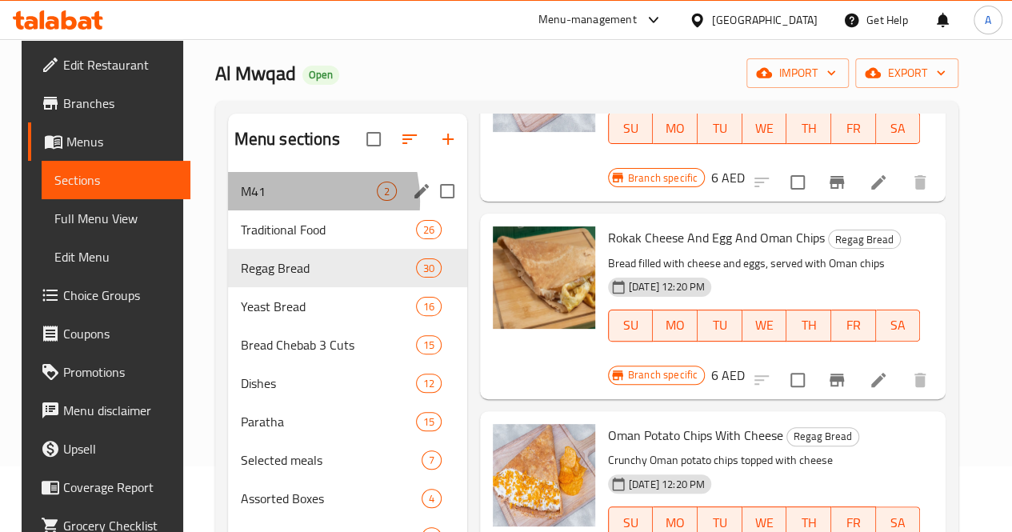
click at [263, 211] on div "M41 2" at bounding box center [347, 191] width 239 height 38
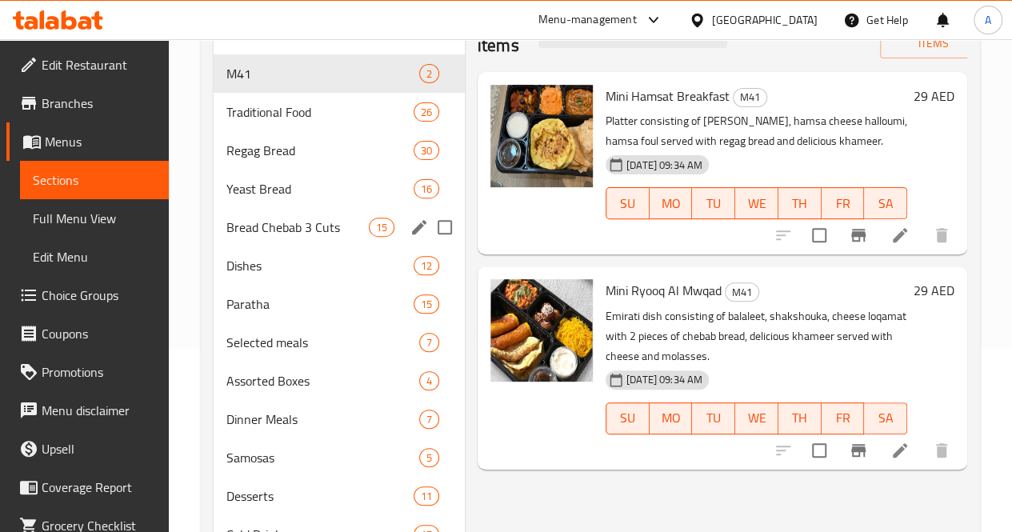
scroll to position [180, 0]
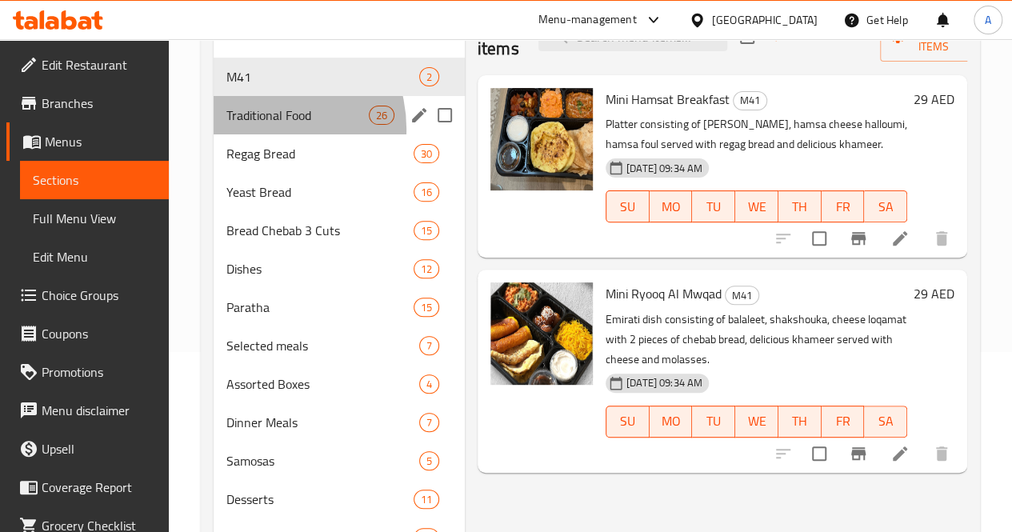
click at [258, 134] on div "Traditional Food 26" at bounding box center [339, 115] width 251 height 38
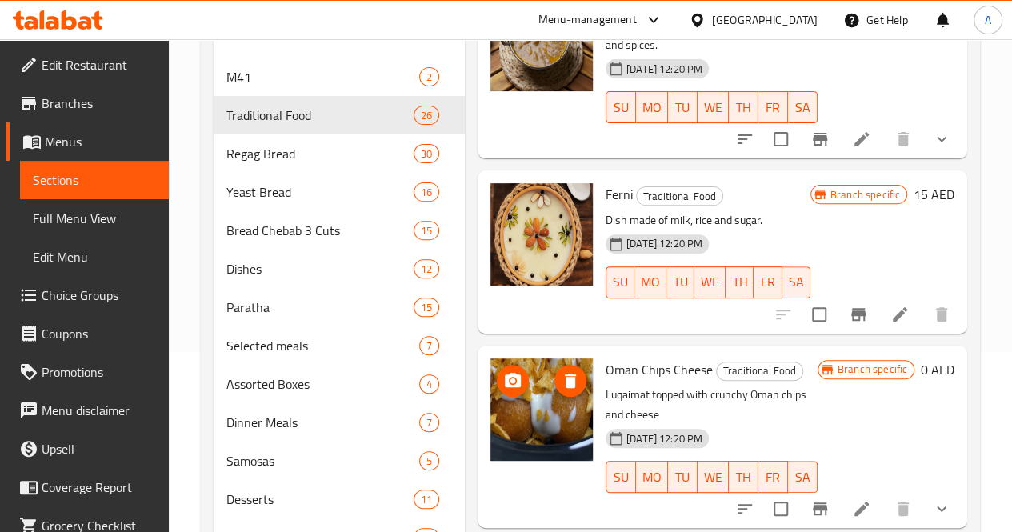
scroll to position [900, 0]
